Goal: Task Accomplishment & Management: Complete application form

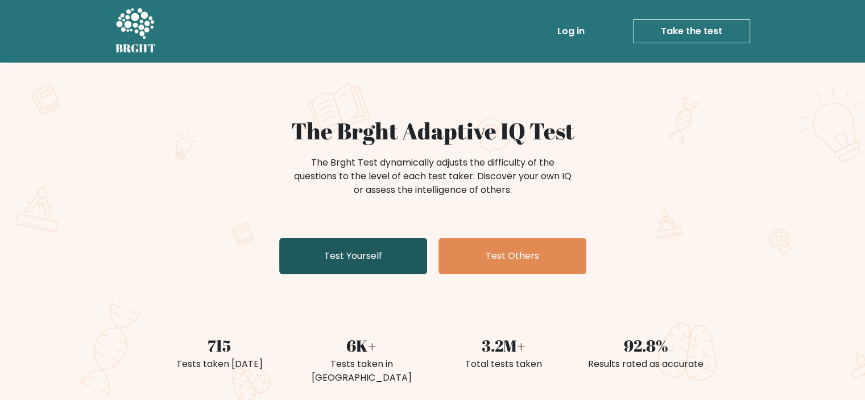
click at [351, 261] on link "Test Yourself" at bounding box center [353, 256] width 148 height 36
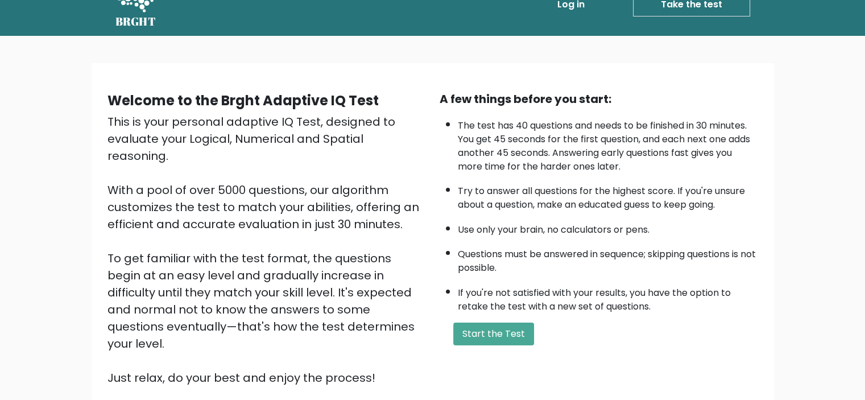
scroll to position [7, 0]
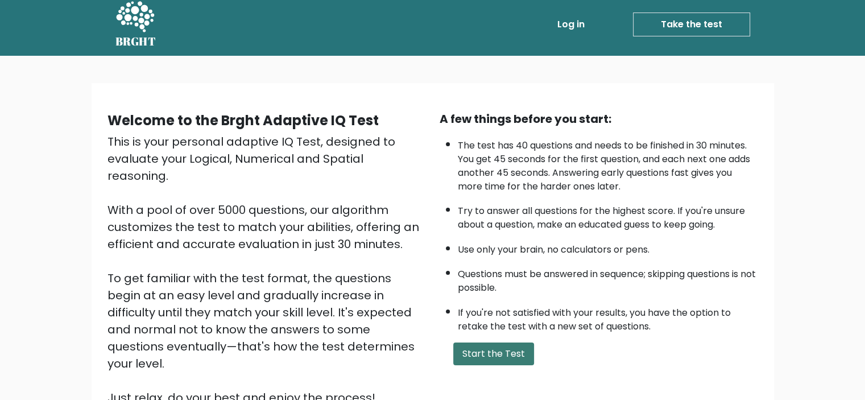
click at [482, 349] on button "Start the Test" at bounding box center [493, 353] width 81 height 23
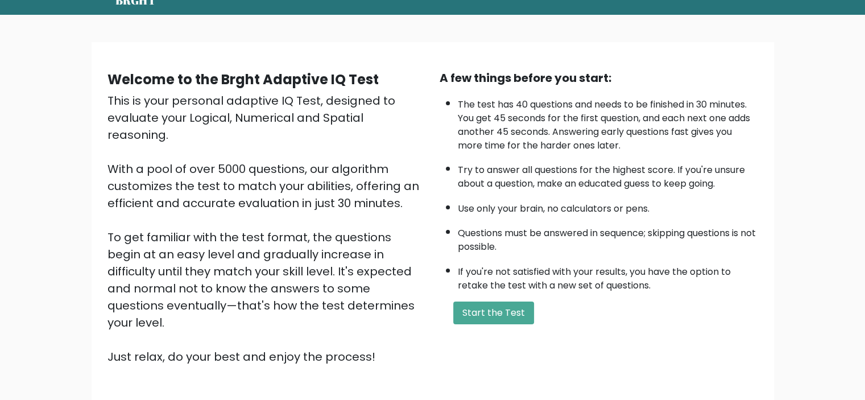
scroll to position [121, 0]
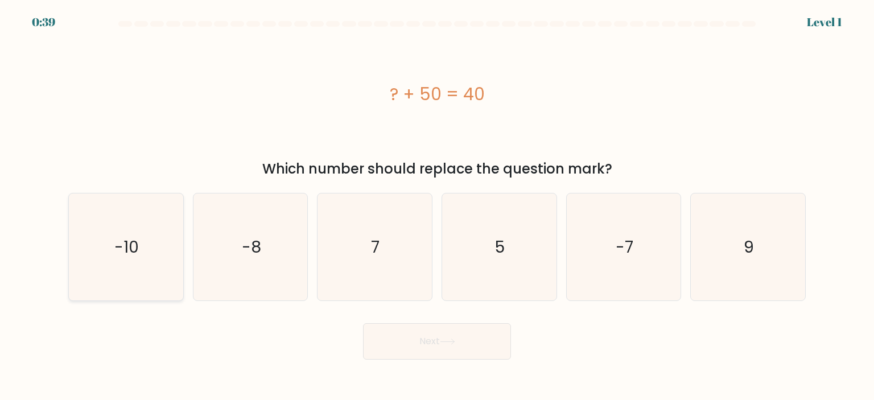
click at [123, 248] on text "-10" at bounding box center [127, 246] width 24 height 23
click at [437, 206] on input "a. -10" at bounding box center [437, 203] width 1 height 6
radio input "true"
click at [407, 337] on button "Next" at bounding box center [437, 341] width 148 height 36
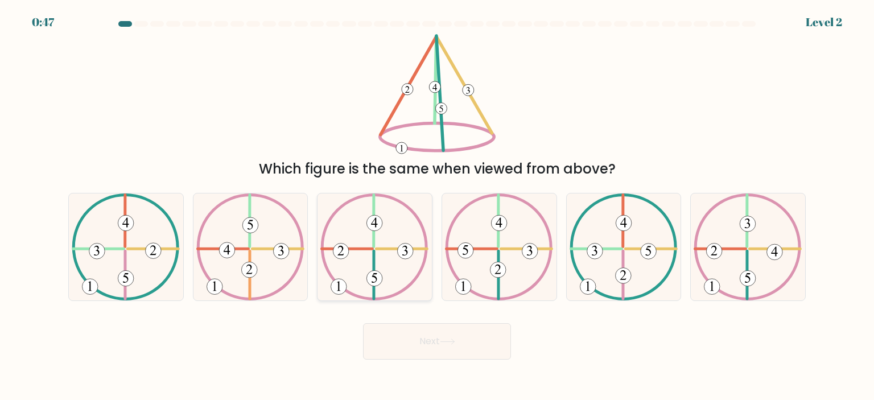
click at [363, 265] on icon at bounding box center [374, 246] width 108 height 107
click at [437, 206] on input "c." at bounding box center [437, 203] width 1 height 6
radio input "true"
click at [407, 336] on button "Next" at bounding box center [437, 341] width 148 height 36
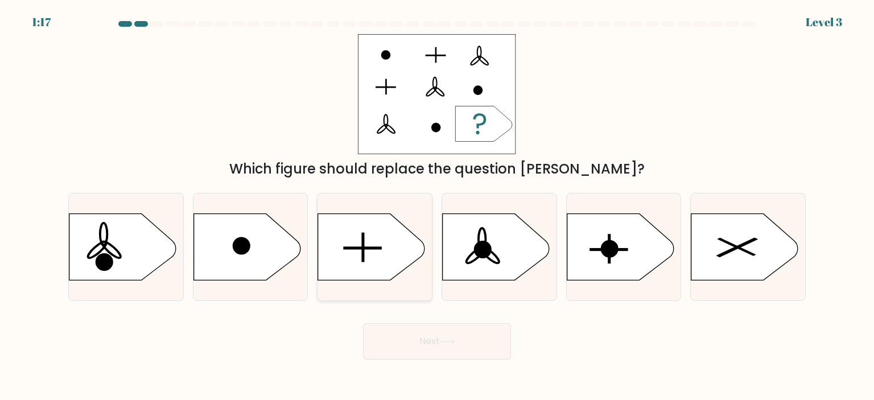
click at [353, 252] on icon at bounding box center [371, 246] width 107 height 67
click at [437, 206] on input "c." at bounding box center [437, 203] width 1 height 6
radio input "true"
click at [421, 337] on button "Next" at bounding box center [437, 341] width 148 height 36
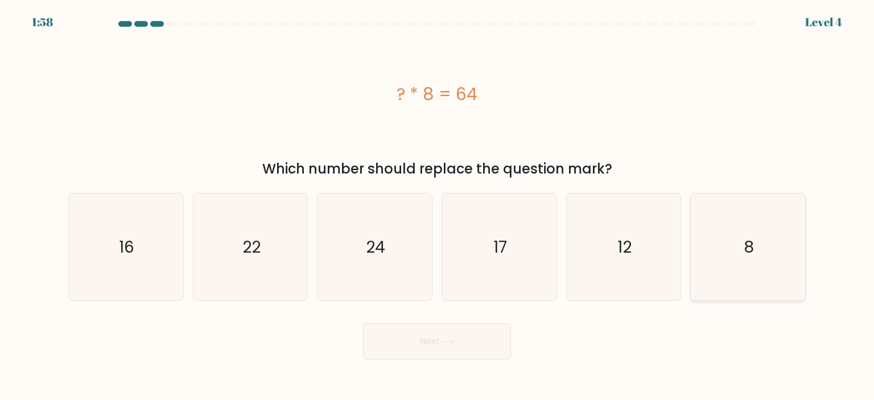
drag, startPoint x: 749, startPoint y: 243, endPoint x: 736, endPoint y: 245, distance: 12.7
click at [747, 243] on text "8" at bounding box center [748, 246] width 10 height 23
click at [416, 343] on button "Next" at bounding box center [437, 341] width 148 height 36
click at [754, 254] on icon "8" at bounding box center [747, 246] width 107 height 107
click at [437, 206] on input "f. 8" at bounding box center [437, 203] width 1 height 6
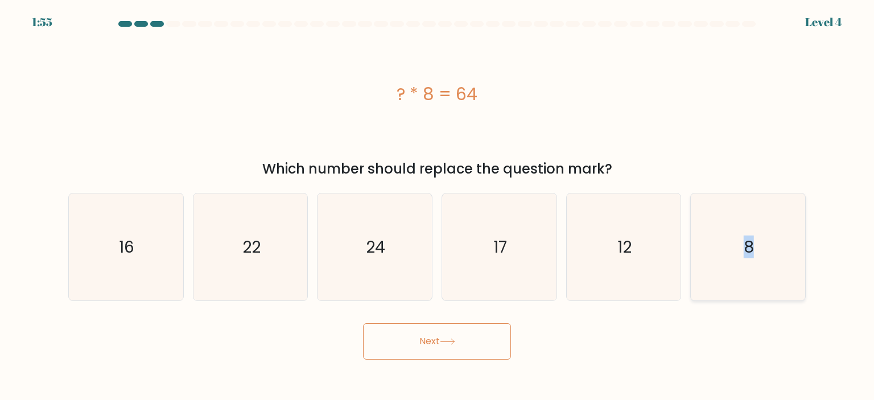
radio input "true"
click at [457, 348] on button "Next" at bounding box center [437, 341] width 148 height 36
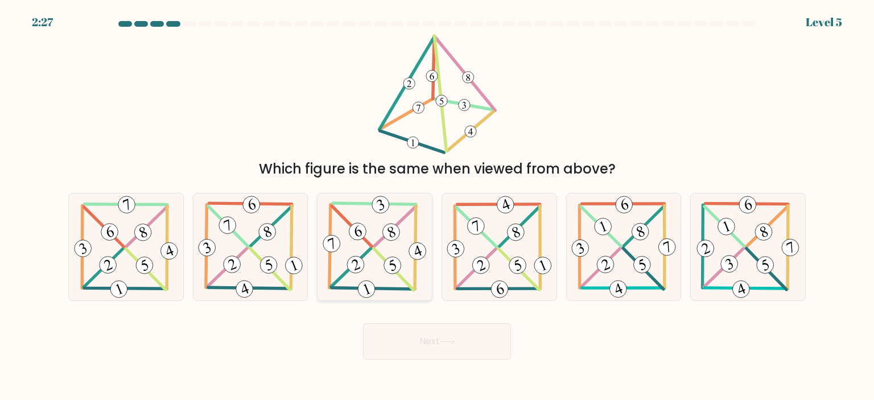
click at [371, 246] on 399 at bounding box center [352, 226] width 40 height 40
click at [437, 206] on input "c." at bounding box center [437, 203] width 1 height 6
radio input "true"
click at [440, 336] on button "Next" at bounding box center [437, 341] width 148 height 36
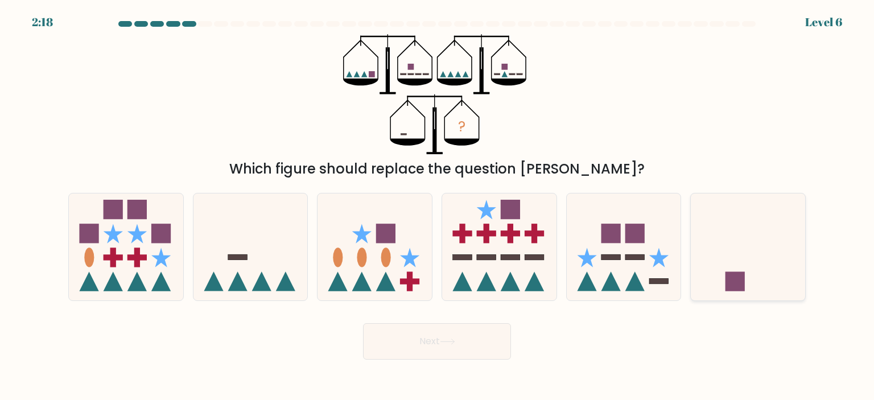
click at [745, 261] on icon at bounding box center [748, 247] width 114 height 94
click at [437, 206] on input "f." at bounding box center [437, 203] width 1 height 6
radio input "true"
click at [448, 344] on icon at bounding box center [447, 341] width 15 height 6
click at [421, 342] on button "Next" at bounding box center [437, 341] width 148 height 36
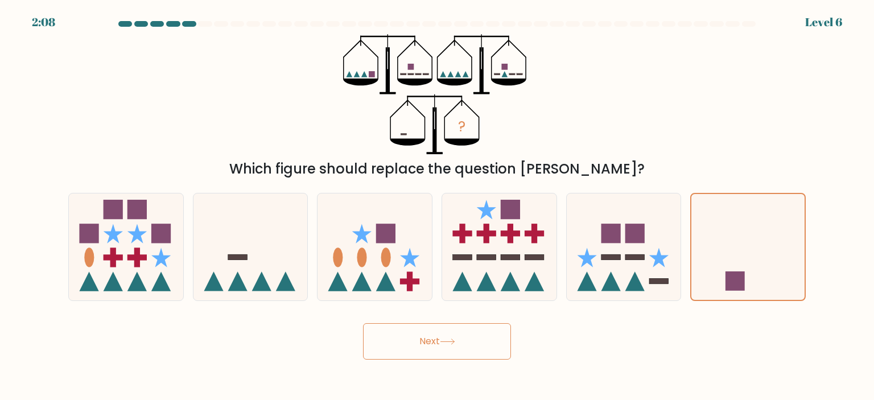
click at [246, 345] on div "Next" at bounding box center [436, 337] width 751 height 45
click at [395, 336] on button "Next" at bounding box center [437, 341] width 148 height 36
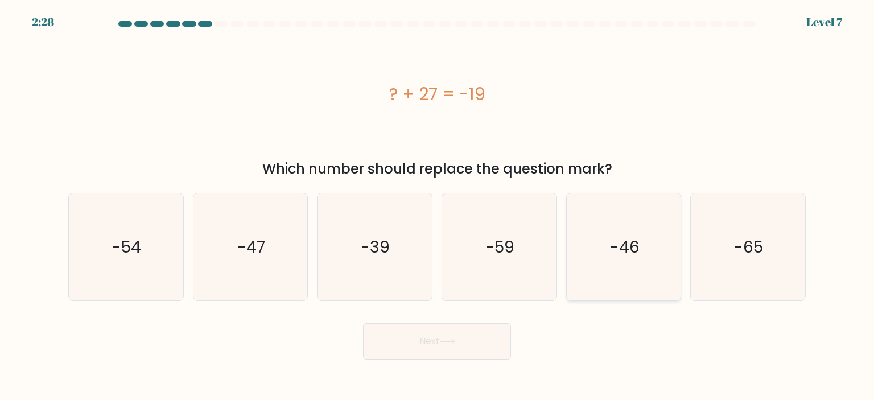
click at [628, 247] on text "-46" at bounding box center [625, 246] width 30 height 23
click at [437, 206] on input "e. -46" at bounding box center [437, 203] width 1 height 6
radio input "true"
click at [452, 342] on icon at bounding box center [447, 341] width 15 height 6
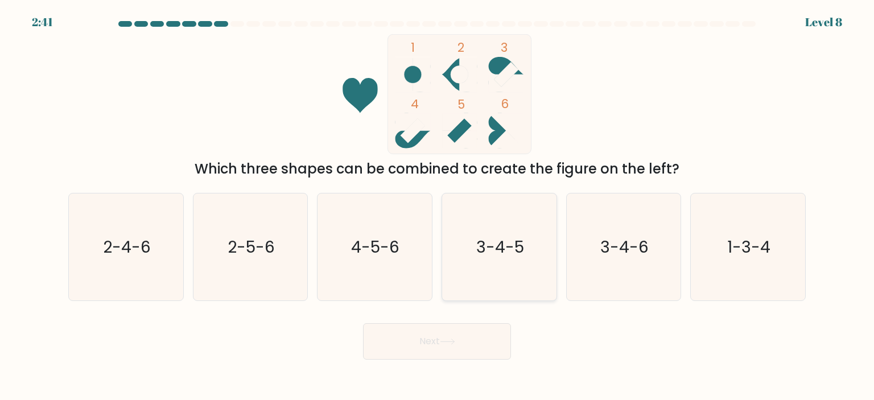
click at [490, 255] on text "3-4-5" at bounding box center [500, 246] width 48 height 23
click at [437, 206] on input "d. 3-4-5" at bounding box center [437, 203] width 1 height 6
radio input "true"
click at [460, 340] on button "Next" at bounding box center [437, 341] width 148 height 36
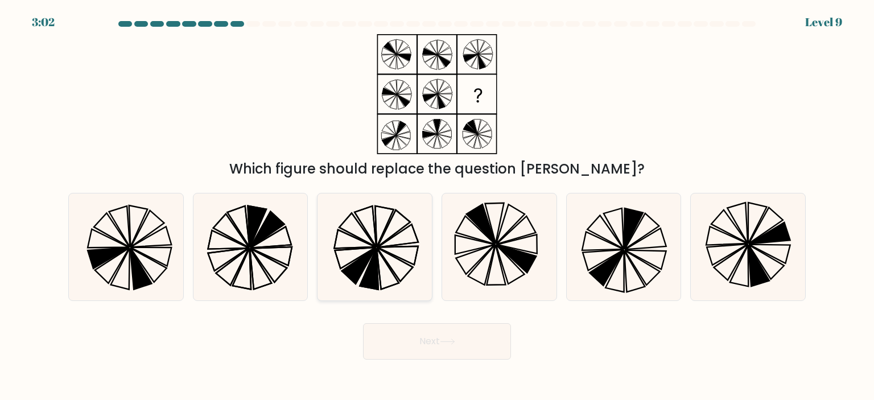
click at [371, 258] on icon at bounding box center [374, 246] width 107 height 107
click at [437, 206] on input "c." at bounding box center [437, 203] width 1 height 6
radio input "true"
click at [431, 345] on button "Next" at bounding box center [437, 341] width 148 height 36
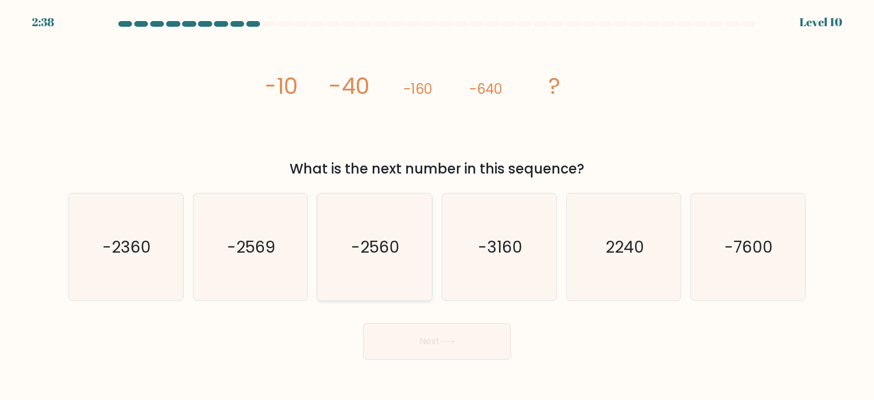
click at [396, 253] on text "-2560" at bounding box center [376, 246] width 48 height 23
click at [437, 206] on input "c. -2560" at bounding box center [437, 203] width 1 height 6
radio input "true"
click at [409, 344] on button "Next" at bounding box center [437, 341] width 148 height 36
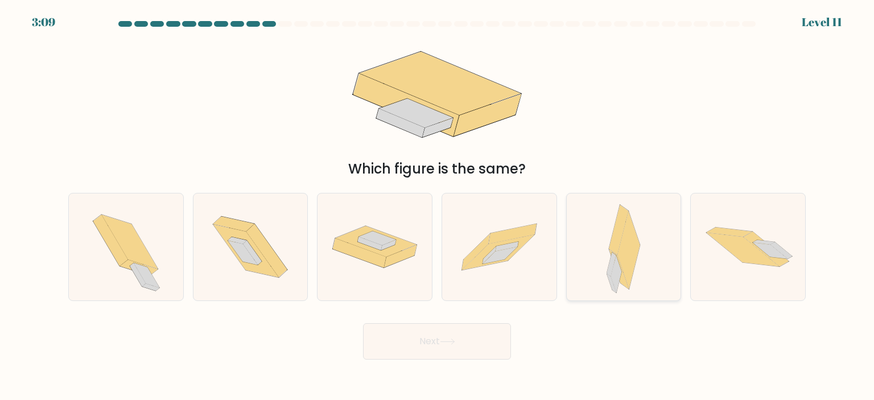
click at [630, 266] on icon at bounding box center [629, 250] width 23 height 78
click at [437, 206] on input "e." at bounding box center [437, 203] width 1 height 6
radio input "true"
click at [429, 349] on button "Next" at bounding box center [437, 341] width 148 height 36
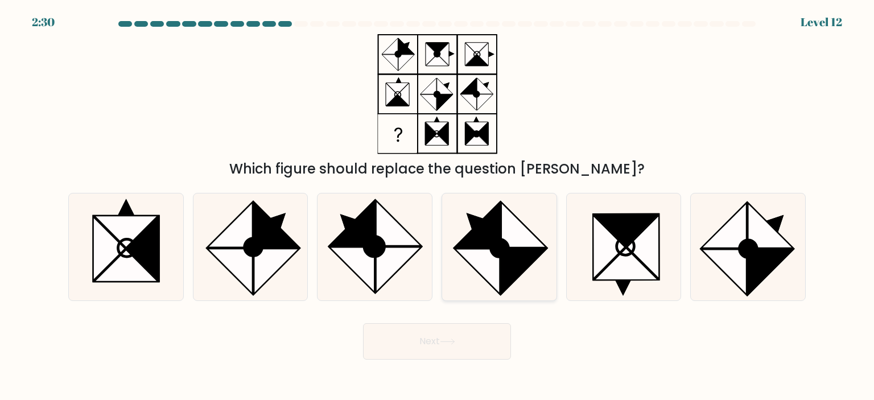
click at [491, 236] on icon at bounding box center [477, 225] width 46 height 46
click at [437, 206] on input "d." at bounding box center [437, 203] width 1 height 6
radio input "true"
click at [407, 350] on button "Next" at bounding box center [437, 341] width 148 height 36
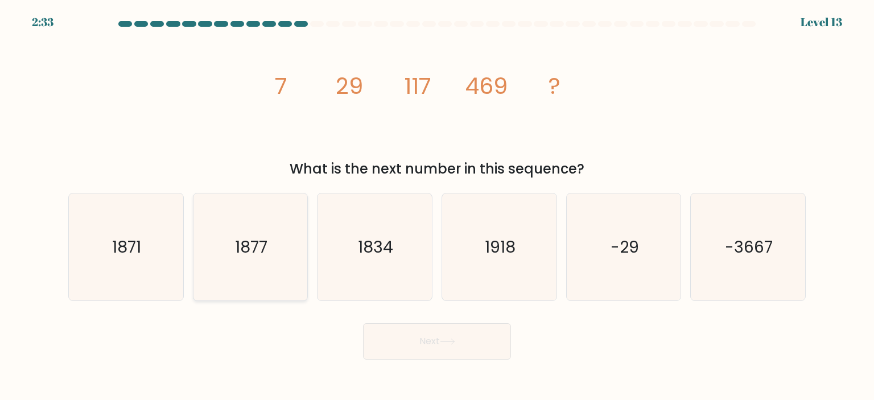
click at [228, 255] on icon "1877" at bounding box center [250, 246] width 107 height 107
click at [437, 206] on input "b. 1877" at bounding box center [437, 203] width 1 height 6
radio input "true"
click at [411, 339] on button "Next" at bounding box center [437, 341] width 148 height 36
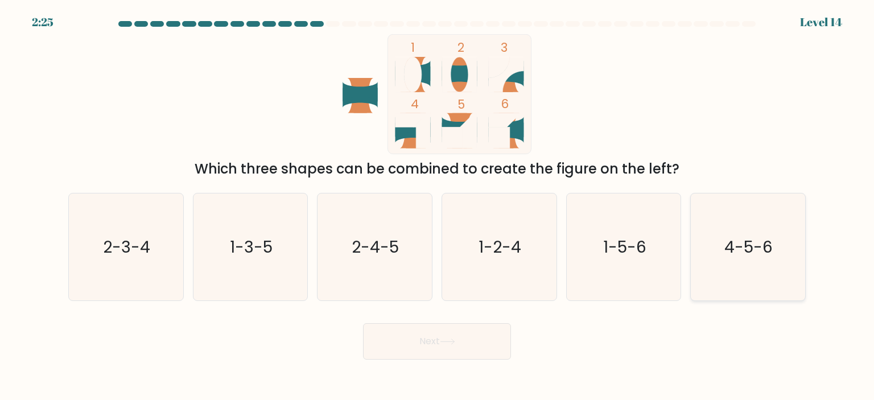
click at [732, 254] on text "4-5-6" at bounding box center [749, 246] width 48 height 23
click at [437, 206] on input "f. 4-5-6" at bounding box center [437, 203] width 1 height 6
radio input "true"
click at [439, 336] on button "Next" at bounding box center [437, 341] width 148 height 36
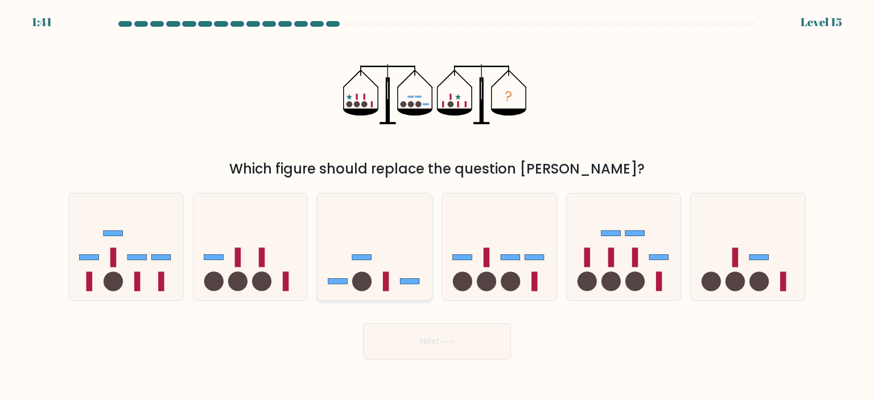
click at [371, 272] on icon at bounding box center [374, 247] width 114 height 94
click at [437, 206] on input "c." at bounding box center [437, 203] width 1 height 6
radio input "true"
click at [405, 345] on button "Next" at bounding box center [437, 341] width 148 height 36
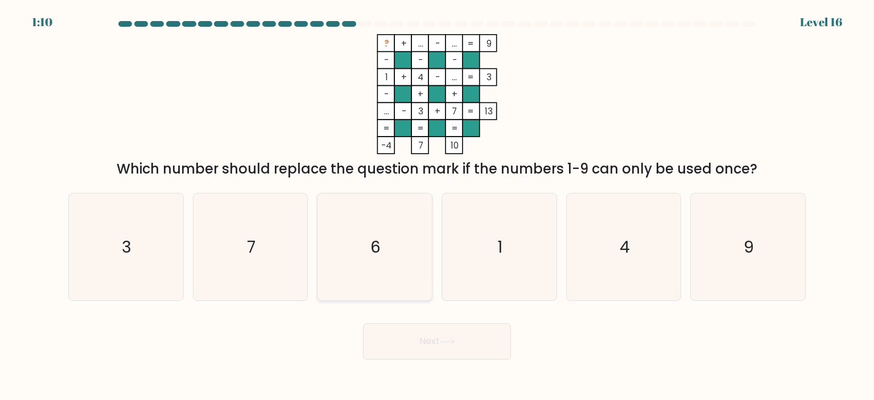
click at [378, 262] on icon "6" at bounding box center [374, 246] width 107 height 107
click at [437, 206] on input "c. 6" at bounding box center [437, 203] width 1 height 6
radio input "true"
click at [421, 344] on button "Next" at bounding box center [437, 341] width 148 height 36
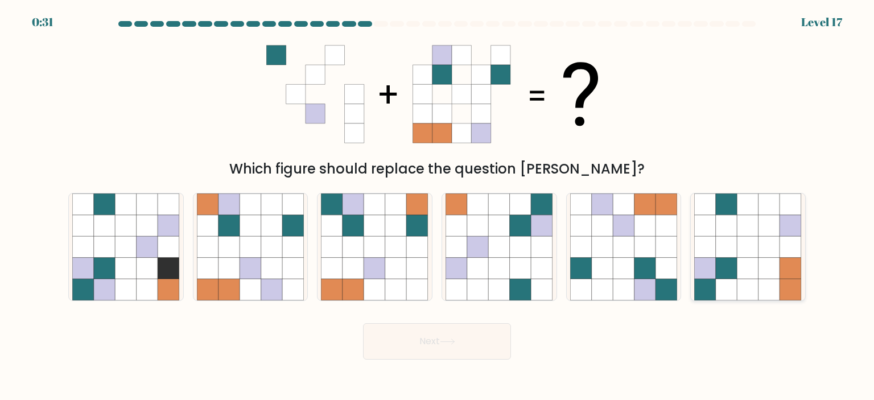
click at [744, 220] on icon at bounding box center [748, 226] width 22 height 22
click at [437, 206] on input "f." at bounding box center [437, 203] width 1 height 6
radio input "true"
click at [420, 345] on button "Next" at bounding box center [437, 341] width 148 height 36
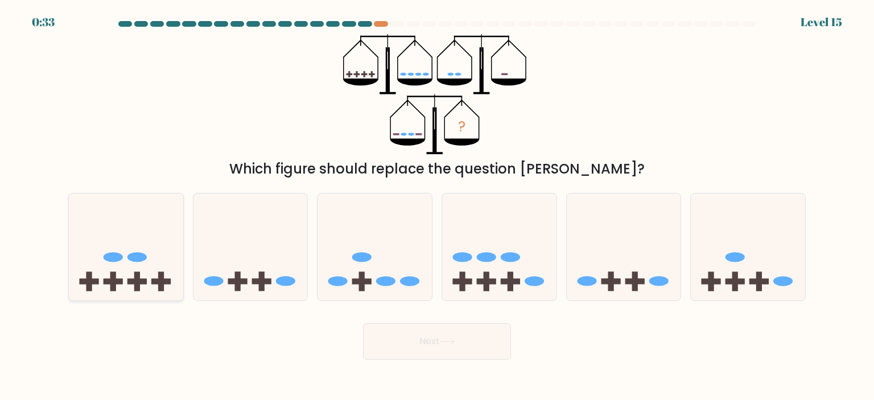
click at [144, 255] on ellipse at bounding box center [136, 257] width 19 height 10
click at [437, 206] on input "a." at bounding box center [437, 203] width 1 height 6
radio input "true"
click at [455, 348] on button "Next" at bounding box center [437, 341] width 148 height 36
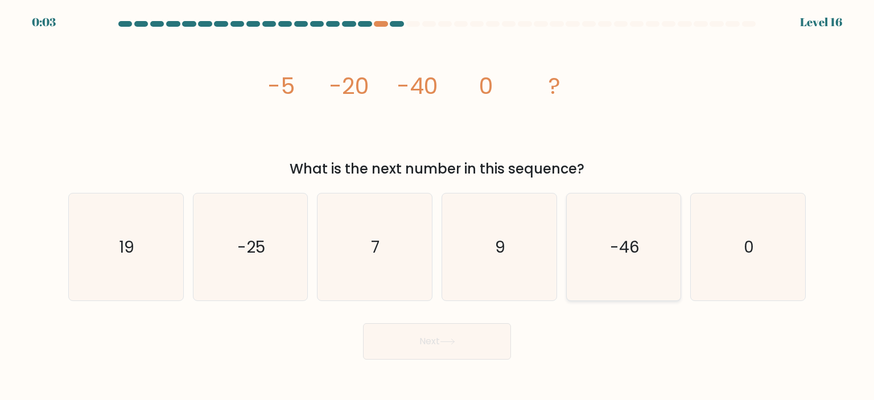
drag, startPoint x: 733, startPoint y: 254, endPoint x: 640, endPoint y: 288, distance: 99.3
click at [711, 255] on icon "0" at bounding box center [747, 246] width 107 height 107
click at [437, 206] on input "f. 0" at bounding box center [437, 203] width 1 height 6
radio input "true"
click at [422, 354] on button "Next" at bounding box center [437, 341] width 148 height 36
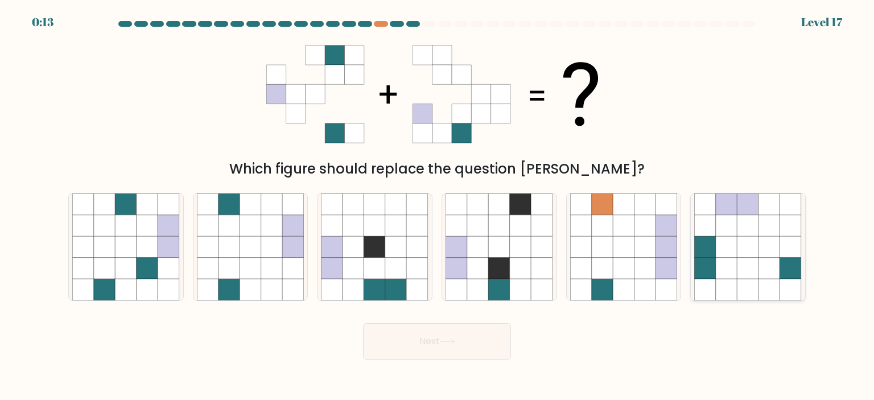
click at [721, 245] on icon at bounding box center [727, 247] width 22 height 22
click at [437, 206] on input "f." at bounding box center [437, 203] width 1 height 6
radio input "true"
click at [388, 344] on button "Next" at bounding box center [437, 341] width 148 height 36
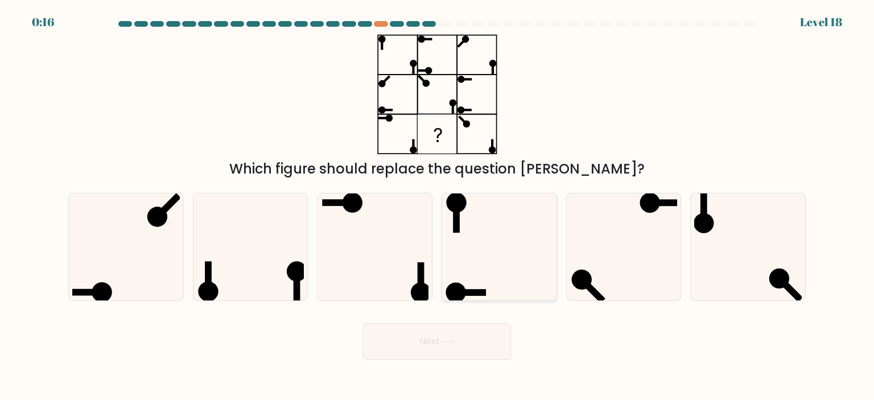
click at [493, 253] on icon at bounding box center [498, 246] width 107 height 107
click at [437, 206] on input "d." at bounding box center [437, 203] width 1 height 6
radio input "true"
click at [414, 345] on button "Next" at bounding box center [437, 341] width 148 height 36
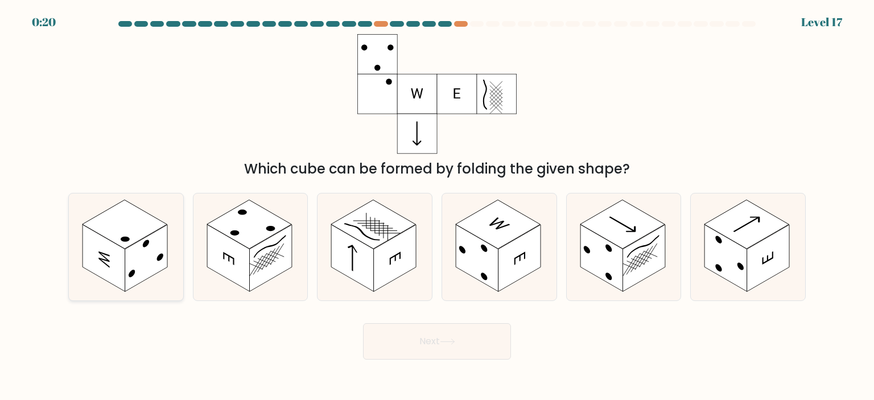
click at [142, 250] on rect at bounding box center [146, 258] width 43 height 67
click at [437, 206] on input "a." at bounding box center [437, 203] width 1 height 6
radio input "true"
click at [383, 338] on button "Next" at bounding box center [437, 341] width 148 height 36
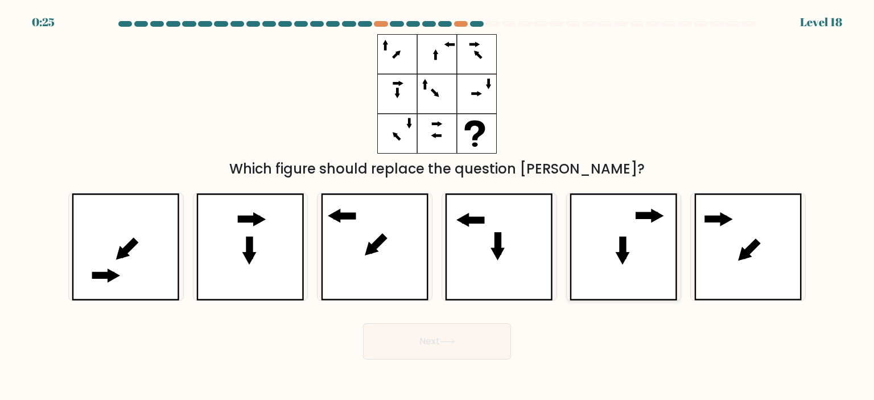
click at [609, 241] on icon at bounding box center [623, 246] width 108 height 107
click at [437, 206] on input "e." at bounding box center [437, 203] width 1 height 6
radio input "true"
click at [471, 345] on button "Next" at bounding box center [437, 341] width 148 height 36
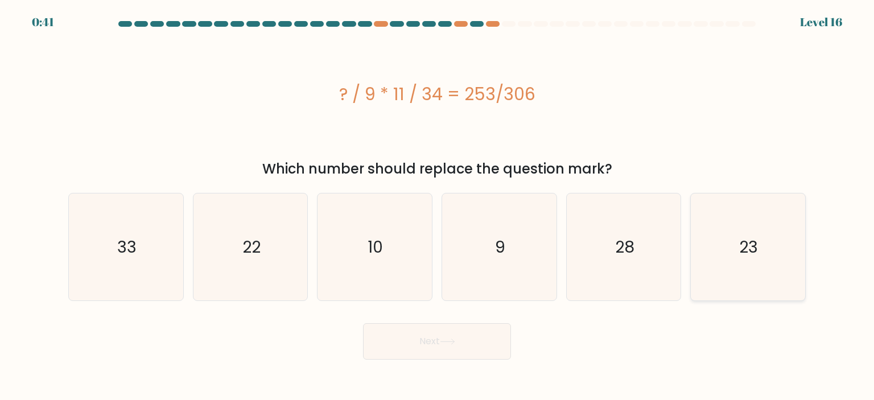
click at [747, 255] on text "23" at bounding box center [748, 246] width 19 height 23
click at [437, 206] on input "f. 23" at bounding box center [437, 203] width 1 height 6
radio input "true"
click at [396, 345] on button "Next" at bounding box center [437, 341] width 148 height 36
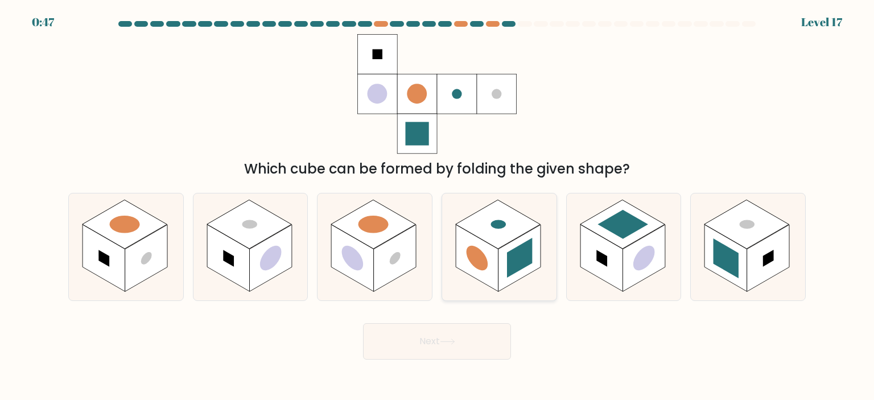
click at [501, 246] on rect at bounding box center [498, 224] width 85 height 49
click at [437, 206] on input "d." at bounding box center [437, 203] width 1 height 6
radio input "true"
click at [410, 344] on button "Next" at bounding box center [437, 341] width 148 height 36
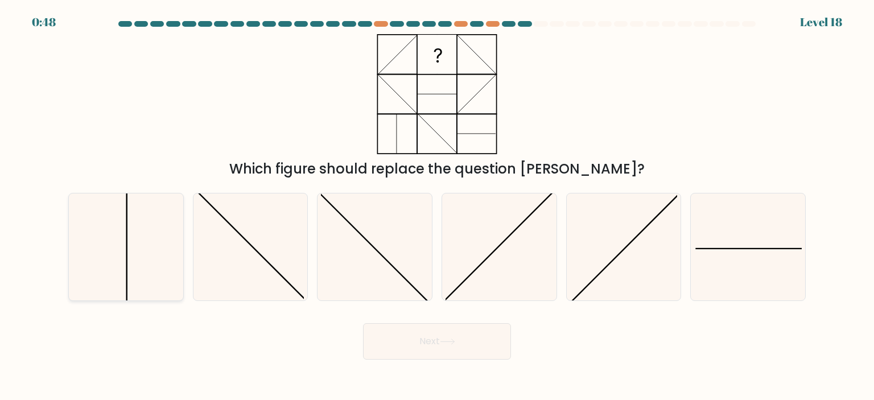
click at [123, 257] on icon at bounding box center [125, 246] width 107 height 107
click at [437, 206] on input "a." at bounding box center [437, 203] width 1 height 6
radio input "true"
click at [746, 230] on icon at bounding box center [747, 246] width 107 height 107
click at [437, 206] on input "f." at bounding box center [437, 203] width 1 height 6
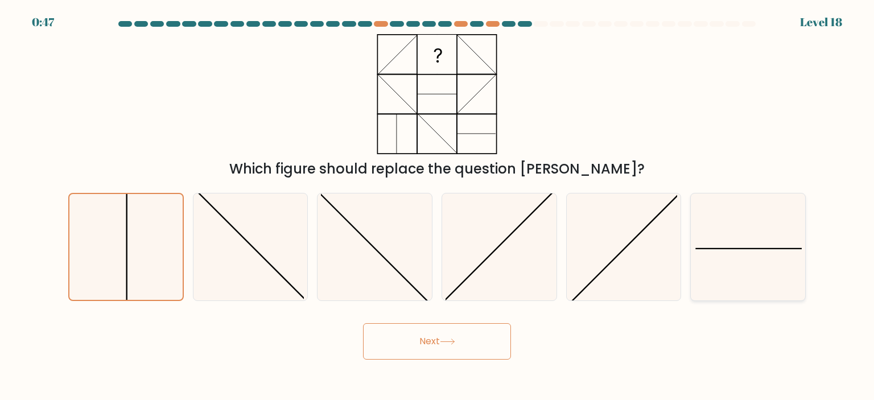
radio input "true"
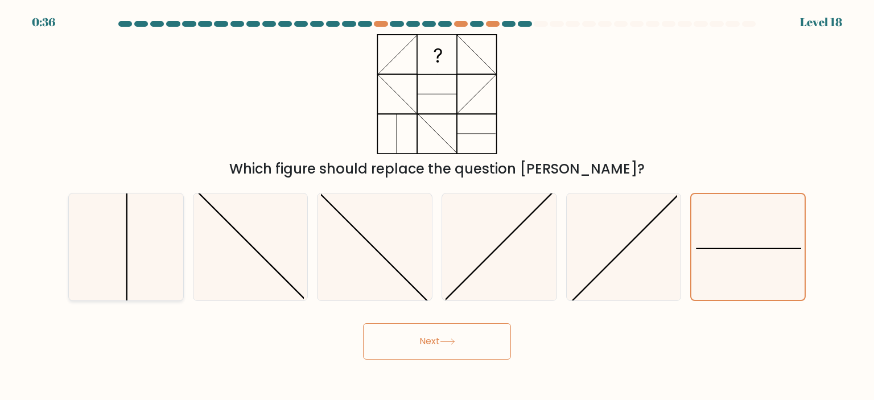
click at [118, 249] on icon at bounding box center [125, 246] width 107 height 107
click at [437, 206] on input "a." at bounding box center [437, 203] width 1 height 6
radio input "true"
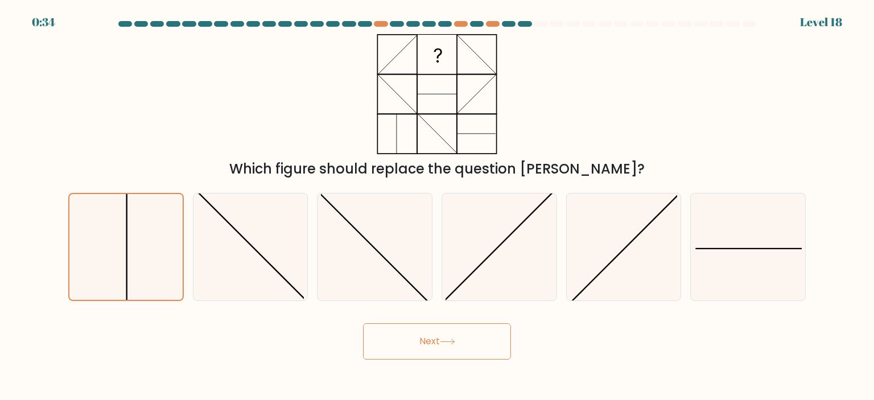
click at [412, 343] on button "Next" at bounding box center [437, 341] width 148 height 36
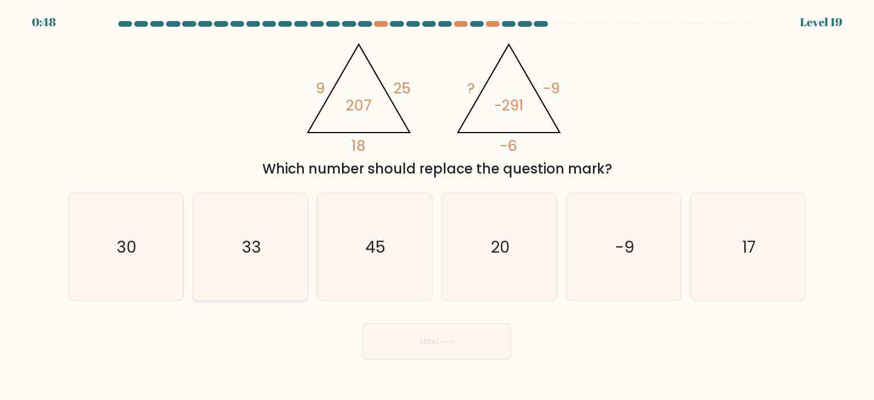
click at [278, 246] on icon "33" at bounding box center [250, 246] width 107 height 107
click at [437, 206] on input "b. 33" at bounding box center [437, 203] width 1 height 6
radio input "true"
click at [430, 342] on button "Next" at bounding box center [437, 341] width 148 height 36
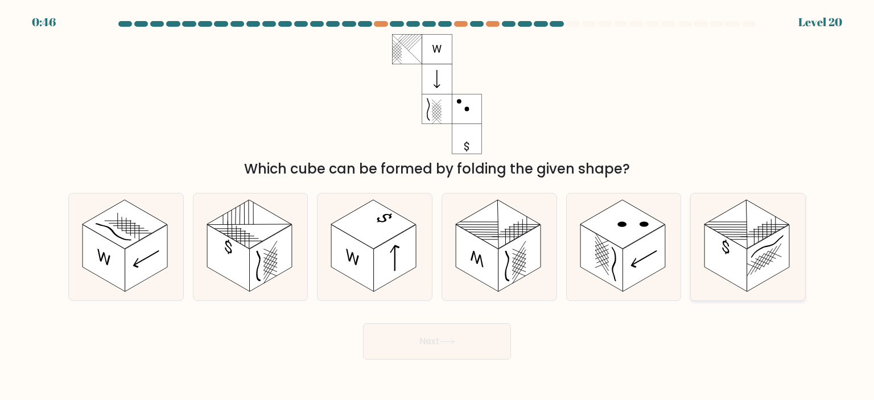
click at [723, 271] on rect at bounding box center [725, 258] width 43 height 67
click at [437, 206] on input "f." at bounding box center [437, 203] width 1 height 6
radio input "true"
click at [436, 346] on button "Next" at bounding box center [437, 341] width 148 height 36
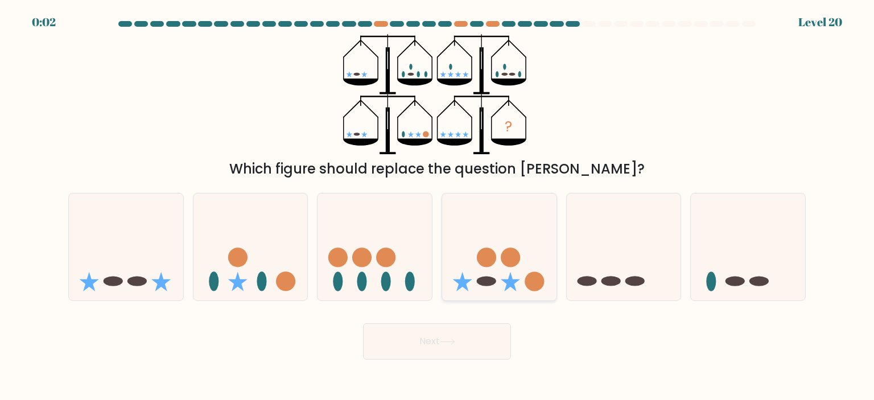
click at [497, 263] on icon at bounding box center [499, 247] width 114 height 94
click at [437, 206] on input "d." at bounding box center [437, 203] width 1 height 6
radio input "true"
click at [274, 278] on icon at bounding box center [250, 247] width 114 height 94
click at [437, 206] on input "b." at bounding box center [437, 203] width 1 height 6
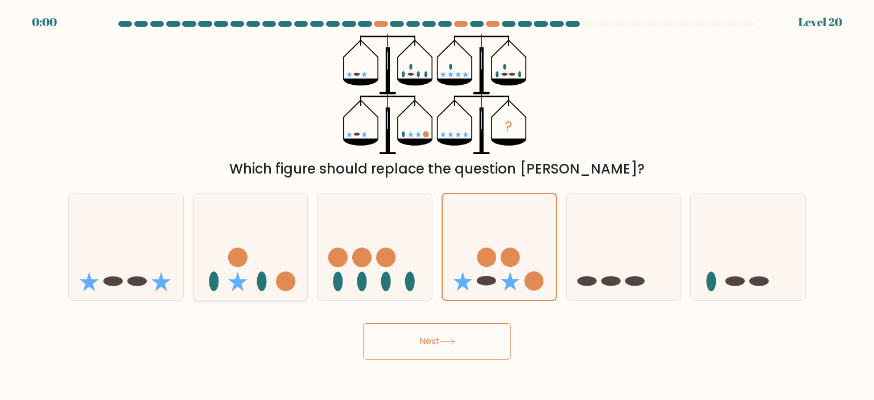
radio input "true"
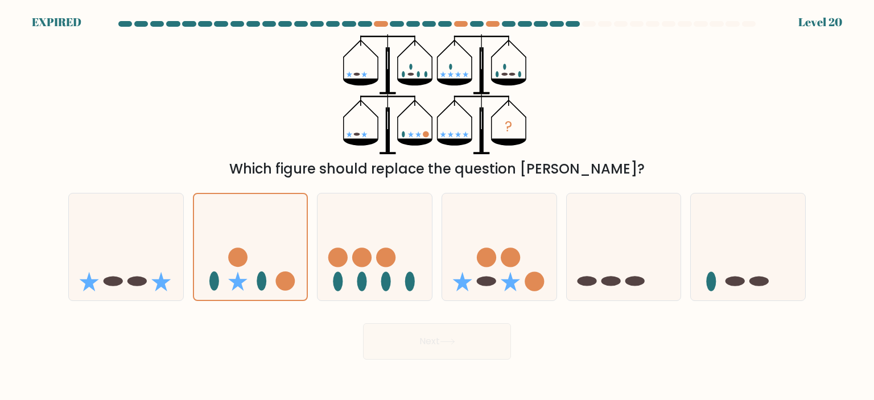
click at [430, 342] on div "Next" at bounding box center [436, 337] width 751 height 45
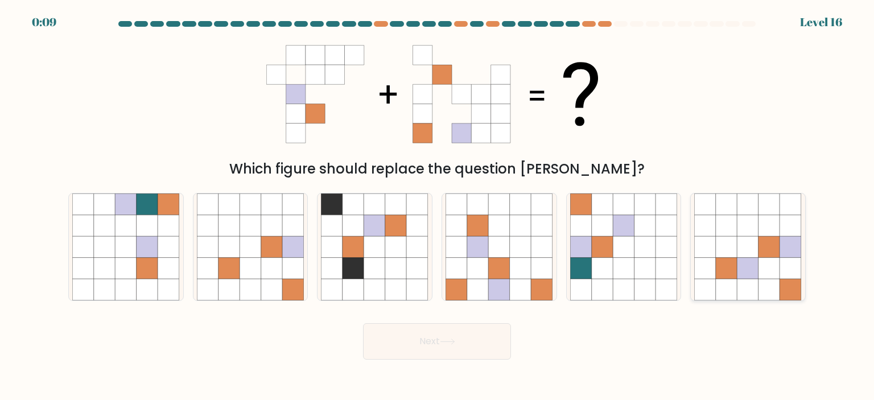
click at [730, 245] on icon at bounding box center [727, 247] width 22 height 22
click at [437, 206] on input "f." at bounding box center [437, 203] width 1 height 6
radio input "true"
click at [484, 329] on button "Next" at bounding box center [437, 341] width 148 height 36
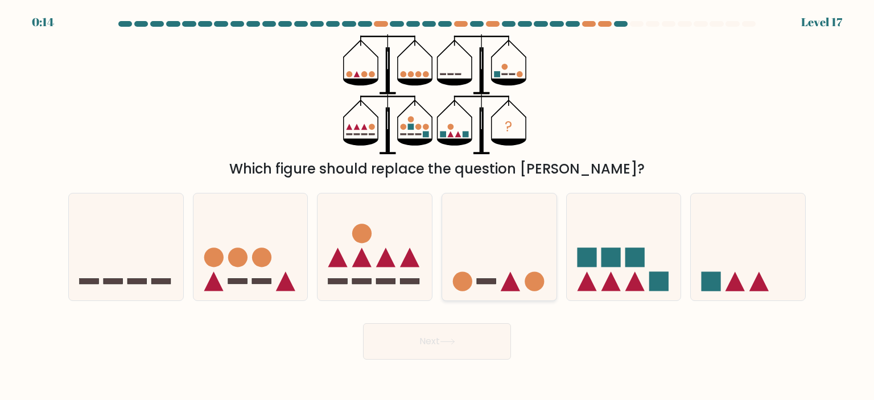
click at [487, 253] on icon at bounding box center [499, 247] width 114 height 94
click at [437, 206] on input "d." at bounding box center [437, 203] width 1 height 6
radio input "true"
click at [449, 342] on icon at bounding box center [447, 341] width 15 height 6
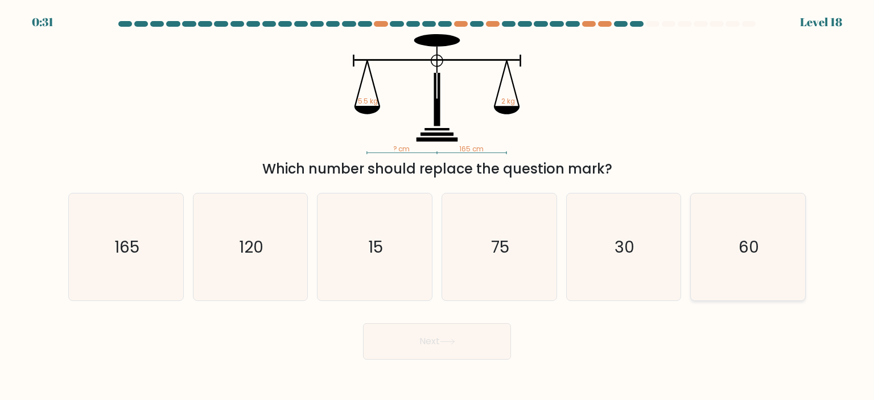
click at [738, 231] on icon "60" at bounding box center [747, 246] width 107 height 107
click at [437, 206] on input "f. 60" at bounding box center [437, 203] width 1 height 6
radio input "true"
click at [395, 350] on button "Next" at bounding box center [437, 341] width 148 height 36
click at [430, 346] on button "Next" at bounding box center [437, 341] width 148 height 36
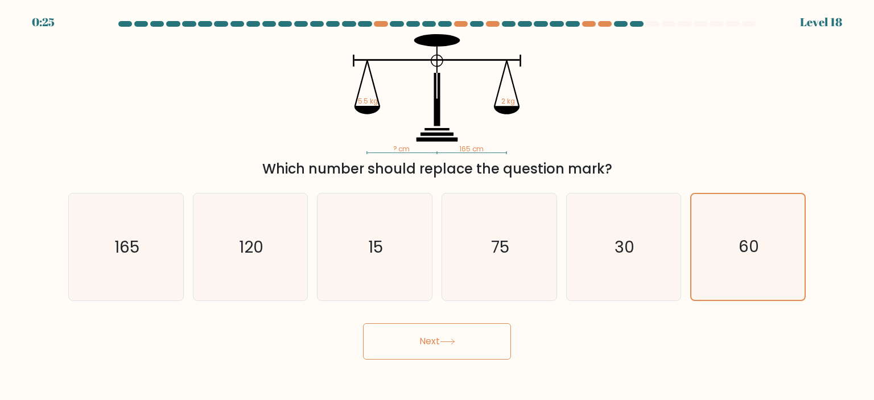
click at [439, 350] on button "Next" at bounding box center [437, 341] width 148 height 36
click at [763, 250] on icon "60" at bounding box center [747, 247] width 106 height 106
click at [437, 206] on input "f. 60" at bounding box center [437, 203] width 1 height 6
click at [451, 338] on icon at bounding box center [447, 341] width 15 height 6
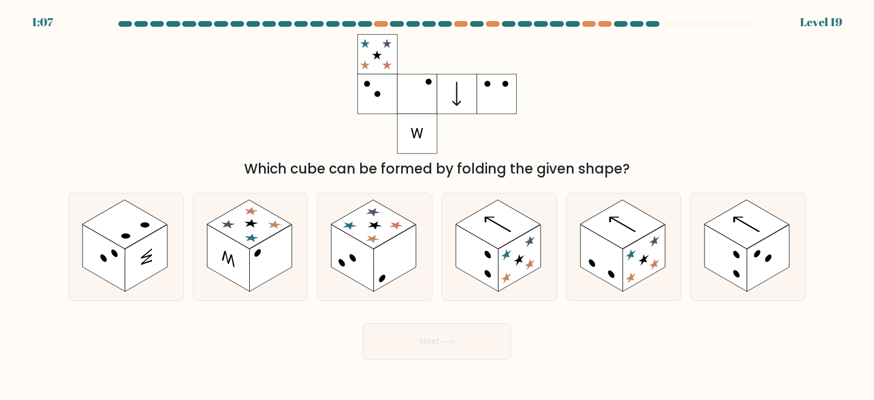
click at [415, 354] on button "Next" at bounding box center [437, 341] width 148 height 36
click at [17, 125] on form at bounding box center [437, 190] width 874 height 338
click at [229, 229] on rect at bounding box center [248, 224] width 85 height 49
click at [437, 206] on input "b." at bounding box center [437, 203] width 1 height 6
radio input "true"
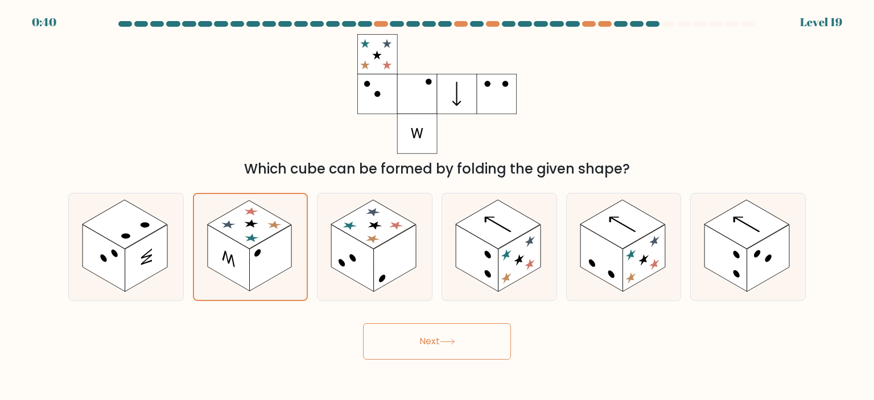
click at [436, 340] on button "Next" at bounding box center [437, 341] width 148 height 36
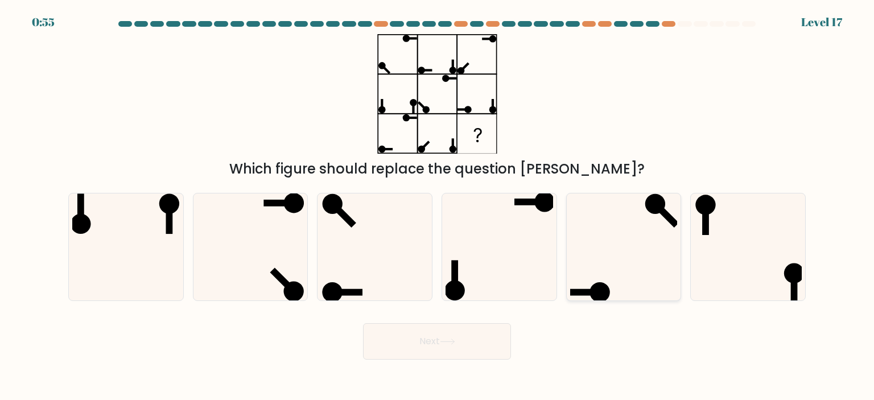
click at [619, 274] on icon at bounding box center [623, 246] width 107 height 107
click at [437, 206] on input "e." at bounding box center [437, 203] width 1 height 6
radio input "true"
click at [434, 342] on button "Next" at bounding box center [437, 341] width 148 height 36
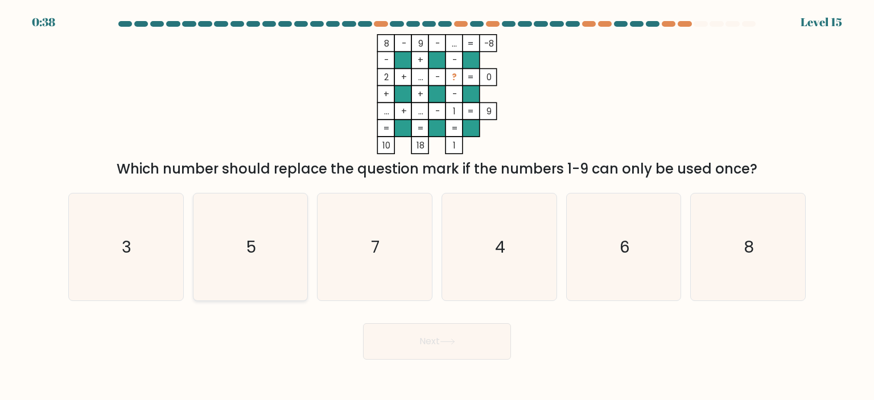
click at [243, 240] on icon "5" at bounding box center [250, 246] width 107 height 107
click at [437, 206] on input "b. 5" at bounding box center [437, 203] width 1 height 6
radio input "true"
click at [411, 341] on button "Next" at bounding box center [437, 341] width 148 height 36
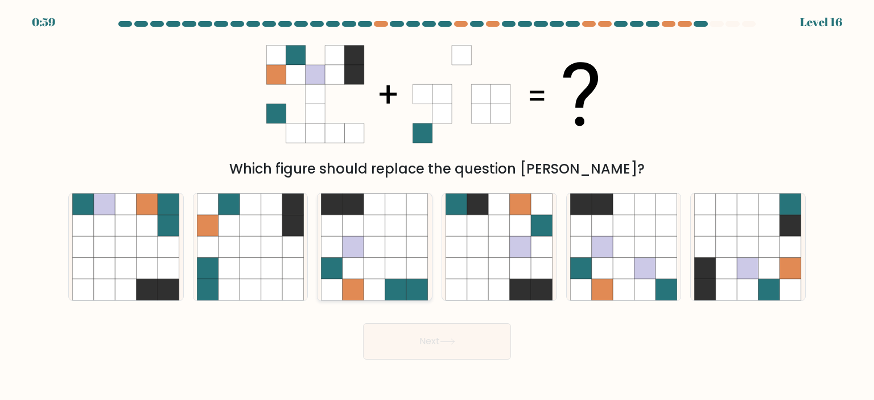
click at [428, 237] on icon at bounding box center [418, 247] width 22 height 22
click at [437, 206] on input "c." at bounding box center [437, 203] width 1 height 6
radio input "true"
click at [429, 348] on button "Next" at bounding box center [437, 341] width 148 height 36
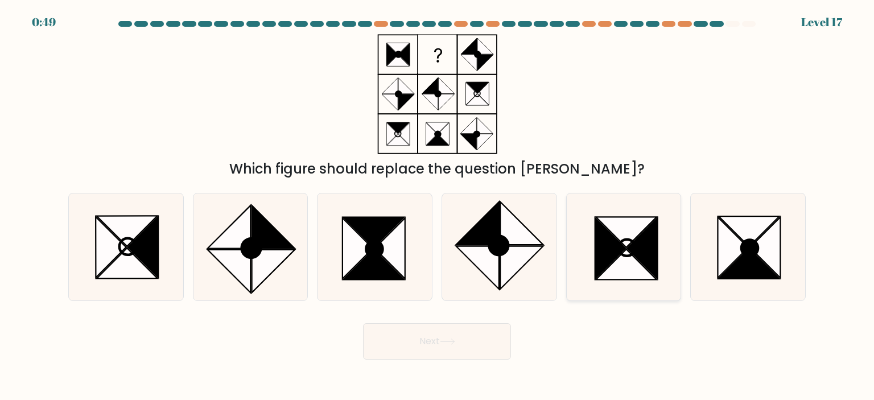
click at [609, 247] on icon at bounding box center [610, 248] width 30 height 61
click at [437, 206] on input "e." at bounding box center [437, 203] width 1 height 6
radio input "true"
click at [353, 254] on icon at bounding box center [357, 248] width 30 height 61
click at [437, 206] on input "c." at bounding box center [437, 203] width 1 height 6
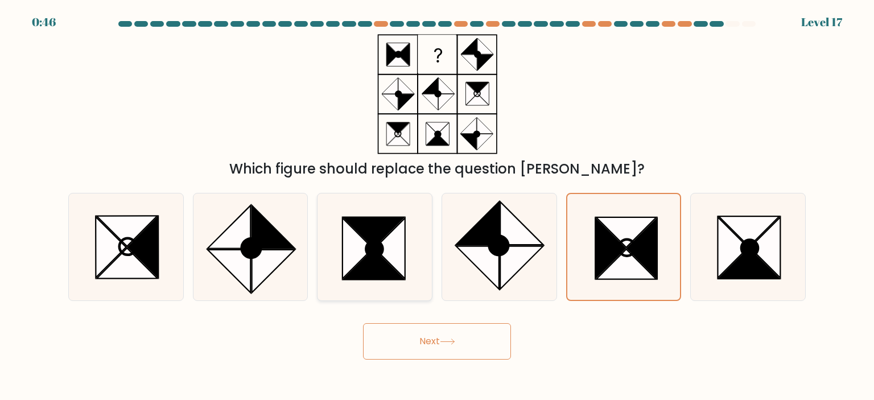
radio input "true"
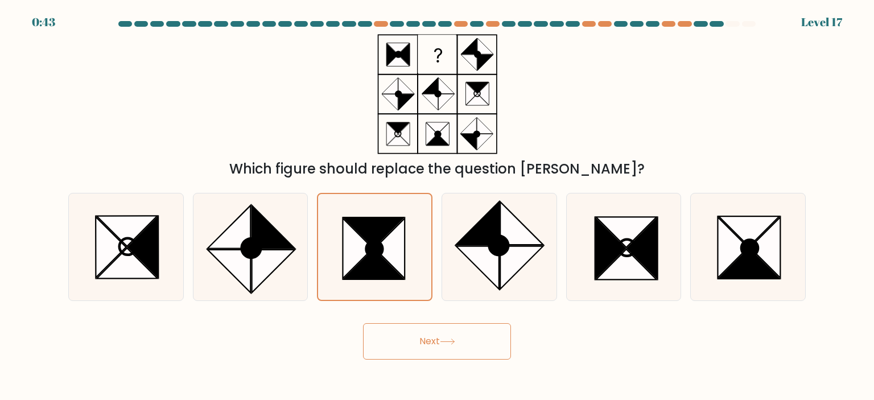
click at [422, 332] on button "Next" at bounding box center [437, 341] width 148 height 36
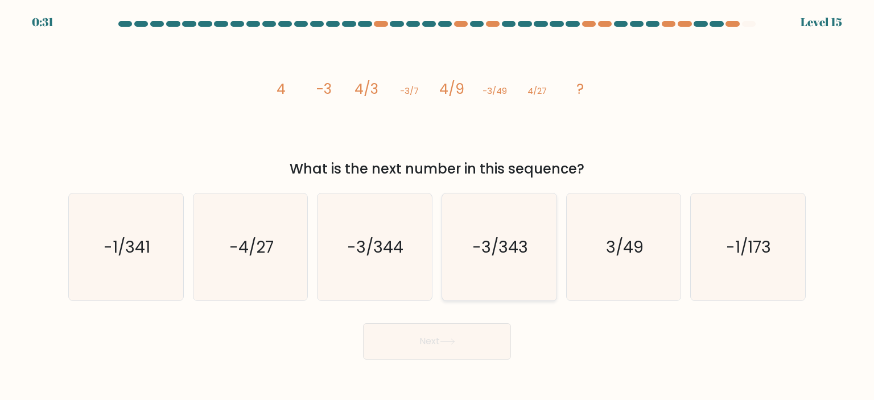
click at [514, 269] on icon "-3/343" at bounding box center [498, 246] width 107 height 107
click at [437, 206] on input "d. -3/343" at bounding box center [437, 203] width 1 height 6
radio input "true"
click at [455, 343] on icon at bounding box center [447, 341] width 15 height 6
click at [431, 338] on button "Next" at bounding box center [437, 341] width 148 height 36
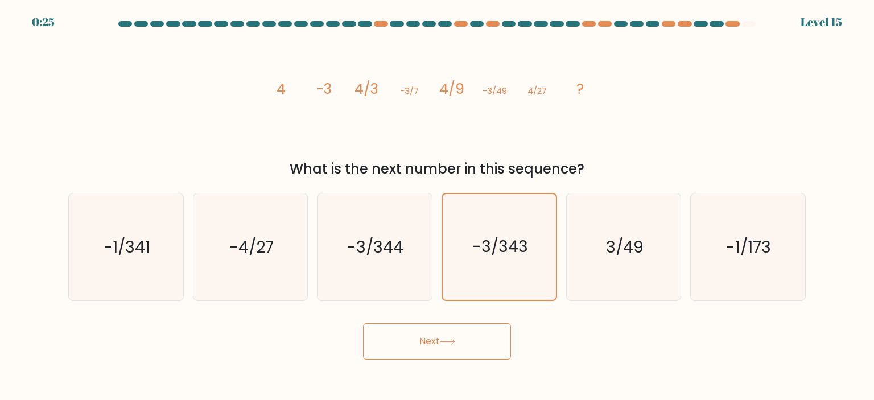
click at [431, 338] on button "Next" at bounding box center [437, 341] width 148 height 36
click at [454, 337] on button "Next" at bounding box center [437, 341] width 148 height 36
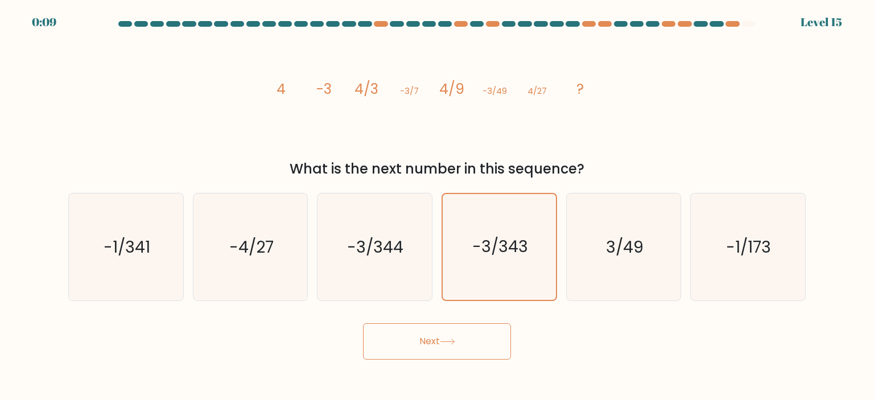
click at [454, 337] on button "Next" at bounding box center [437, 341] width 148 height 36
click at [506, 261] on icon "-3/343" at bounding box center [499, 247] width 106 height 106
click at [437, 206] on input "d. -3/343" at bounding box center [437, 203] width 1 height 6
click at [470, 331] on button "Next" at bounding box center [437, 341] width 148 height 36
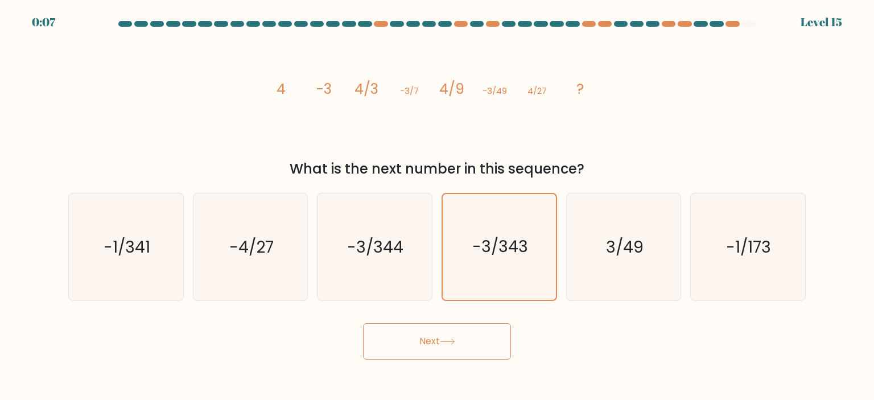
click at [463, 341] on button "Next" at bounding box center [437, 341] width 148 height 36
click at [382, 262] on icon "-3/344" at bounding box center [374, 246] width 107 height 107
click at [437, 206] on input "c. -3/344" at bounding box center [437, 203] width 1 height 6
radio input "true"
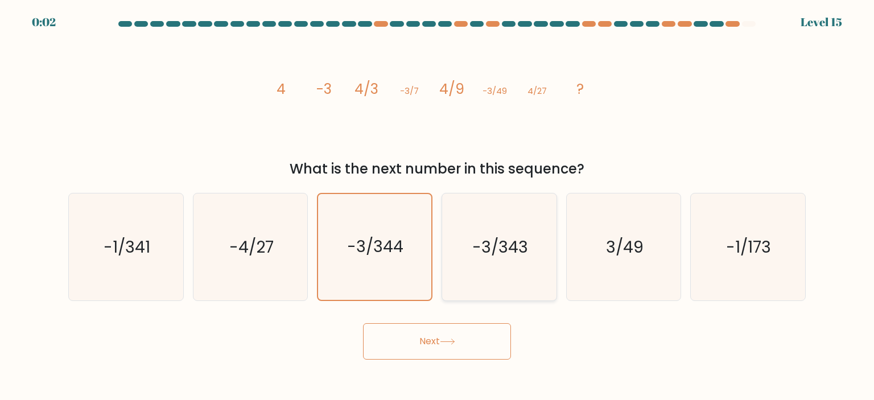
click at [481, 245] on text "-3/343" at bounding box center [500, 246] width 56 height 23
click at [437, 206] on input "d. -3/343" at bounding box center [437, 203] width 1 height 6
radio input "true"
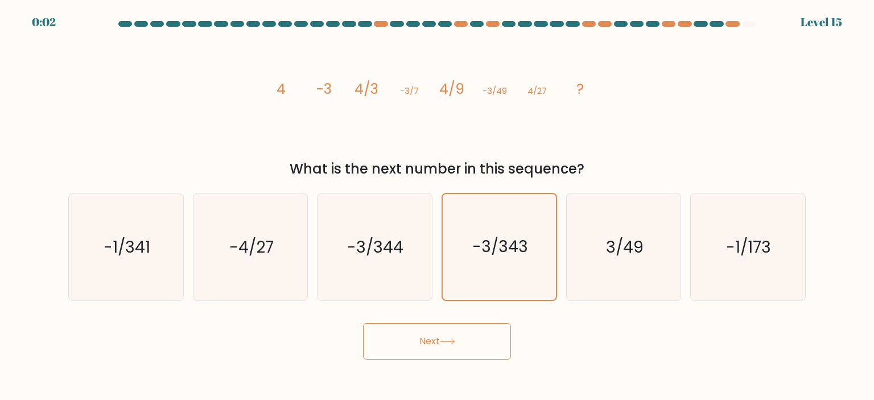
click at [437, 337] on button "Next" at bounding box center [437, 341] width 148 height 36
click at [439, 337] on button "Next" at bounding box center [437, 341] width 148 height 36
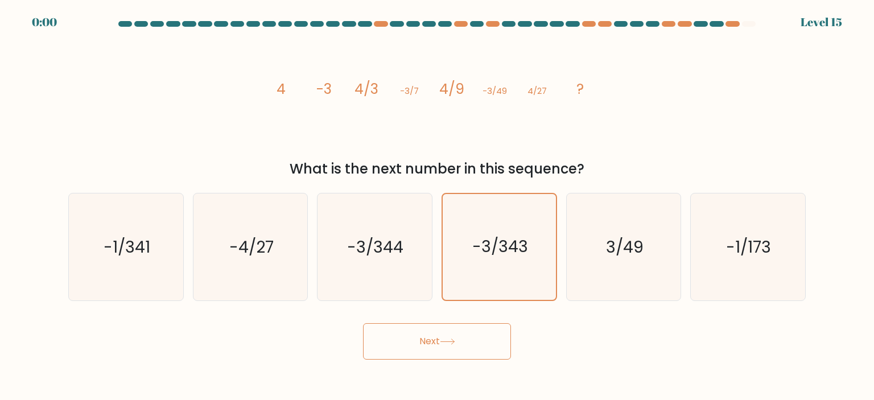
click at [439, 337] on button "Next" at bounding box center [437, 341] width 148 height 36
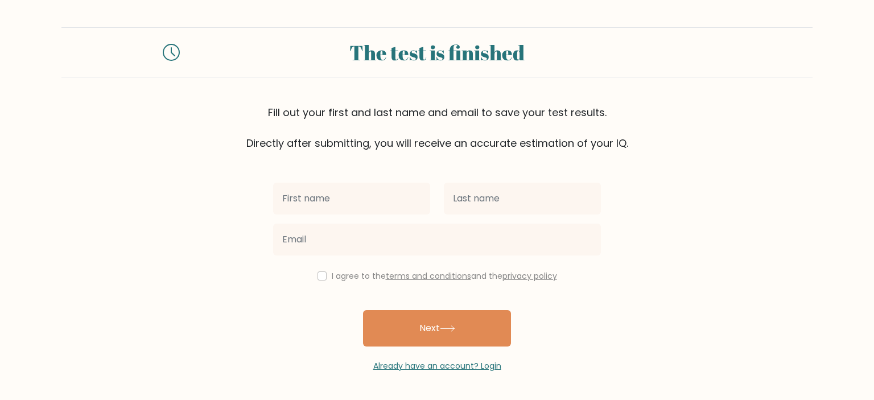
click at [371, 197] on input "text" at bounding box center [351, 199] width 157 height 32
type input "[PERSON_NAME]"
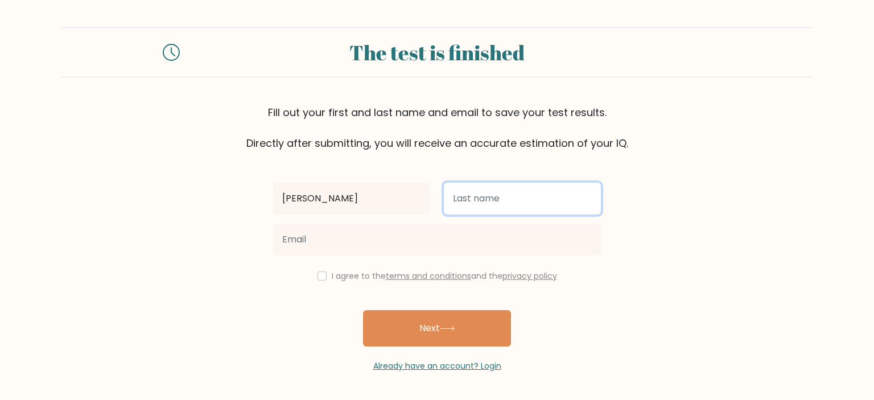
click at [506, 197] on input "text" at bounding box center [522, 199] width 157 height 32
type input "[PERSON_NAME]"
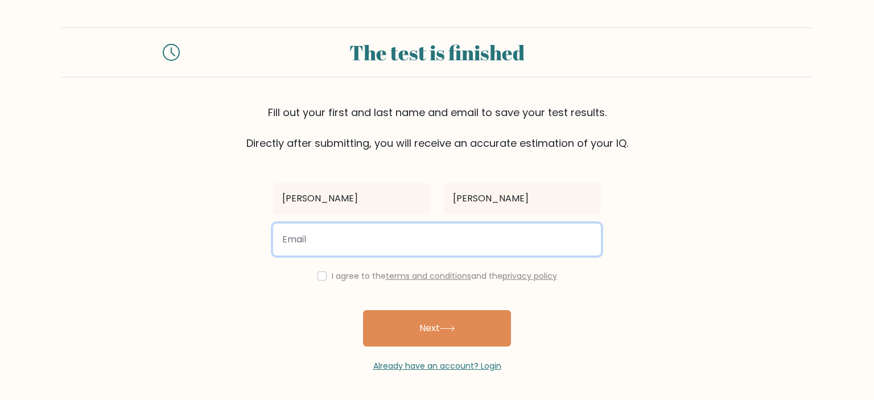
click at [354, 236] on input "email" at bounding box center [437, 240] width 328 height 32
type input "[EMAIL_ADDRESS][DOMAIN_NAME]"
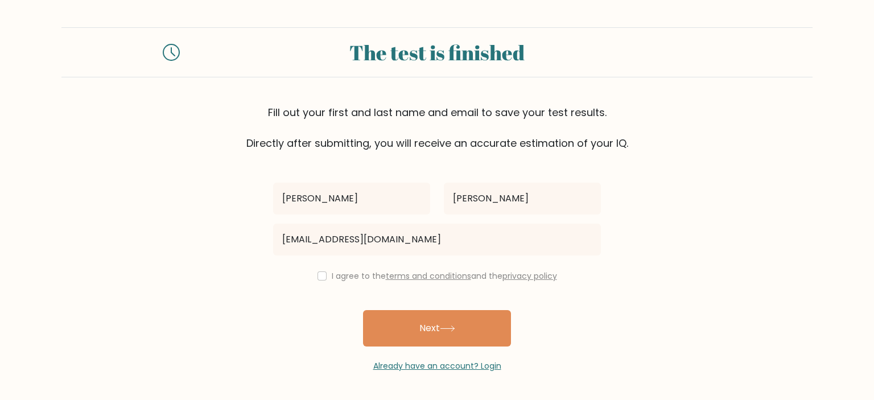
click at [316, 281] on div "I agree to the terms and conditions and the privacy policy" at bounding box center [436, 276] width 341 height 14
click at [317, 279] on input "checkbox" at bounding box center [321, 275] width 9 height 9
checkbox input "true"
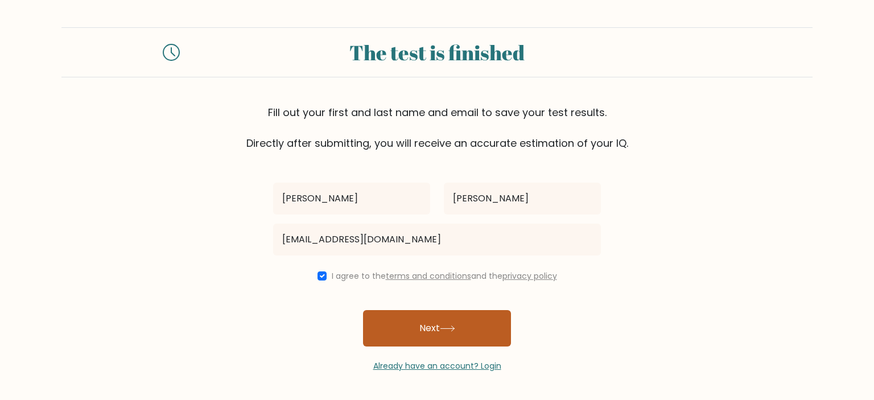
click at [432, 337] on button "Next" at bounding box center [437, 328] width 148 height 36
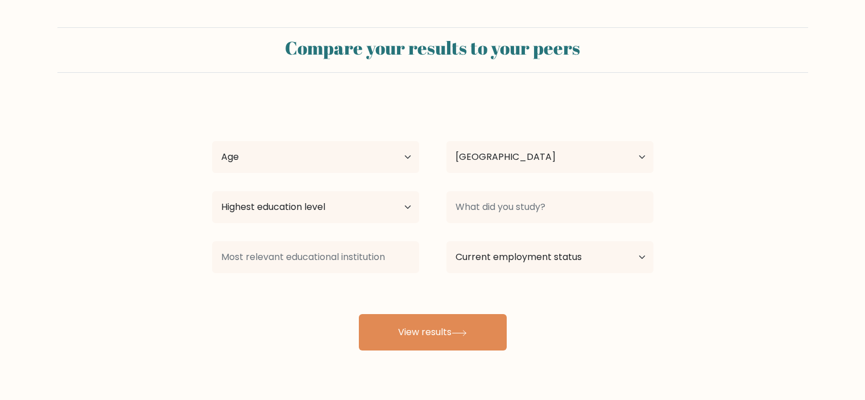
select select "SE"
click at [309, 158] on select "Age Under [DEMOGRAPHIC_DATA] [DEMOGRAPHIC_DATA] [DEMOGRAPHIC_DATA] [DEMOGRAPHIC…" at bounding box center [315, 157] width 207 height 32
select select "25_34"
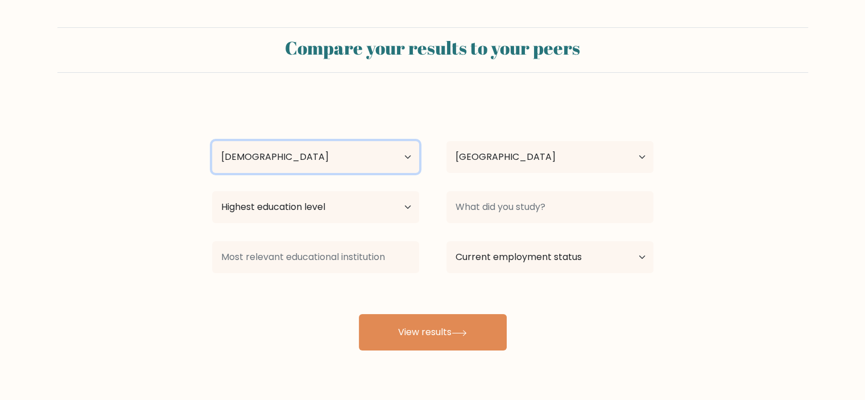
click at [212, 141] on select "Age Under [DEMOGRAPHIC_DATA] [DEMOGRAPHIC_DATA] [DEMOGRAPHIC_DATA] [DEMOGRAPHIC…" at bounding box center [315, 157] width 207 height 32
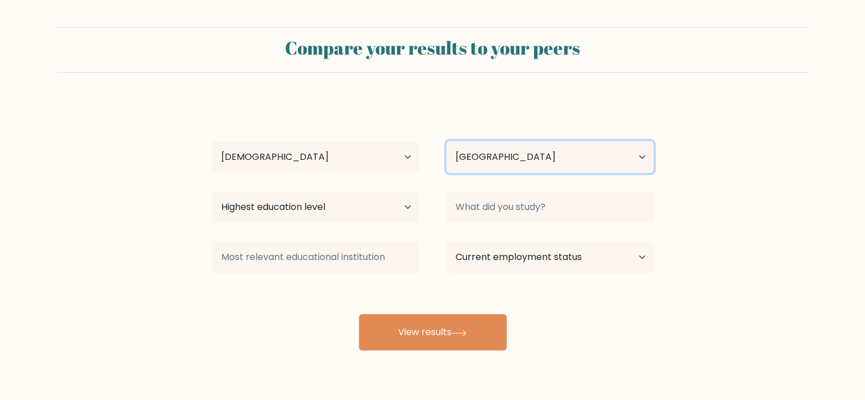
click at [525, 145] on select "Country [GEOGRAPHIC_DATA] [GEOGRAPHIC_DATA] [GEOGRAPHIC_DATA] [US_STATE] [GEOGR…" at bounding box center [550, 157] width 207 height 32
click at [507, 162] on select "Country [GEOGRAPHIC_DATA] [GEOGRAPHIC_DATA] [GEOGRAPHIC_DATA] [US_STATE] [GEOGR…" at bounding box center [550, 157] width 207 height 32
click at [506, 162] on select "Country [GEOGRAPHIC_DATA] [GEOGRAPHIC_DATA] [GEOGRAPHIC_DATA] [US_STATE] [GEOGR…" at bounding box center [550, 157] width 207 height 32
select select "SY"
click at [447, 141] on select "Country [GEOGRAPHIC_DATA] [GEOGRAPHIC_DATA] [GEOGRAPHIC_DATA] [US_STATE] [GEOGR…" at bounding box center [550, 157] width 207 height 32
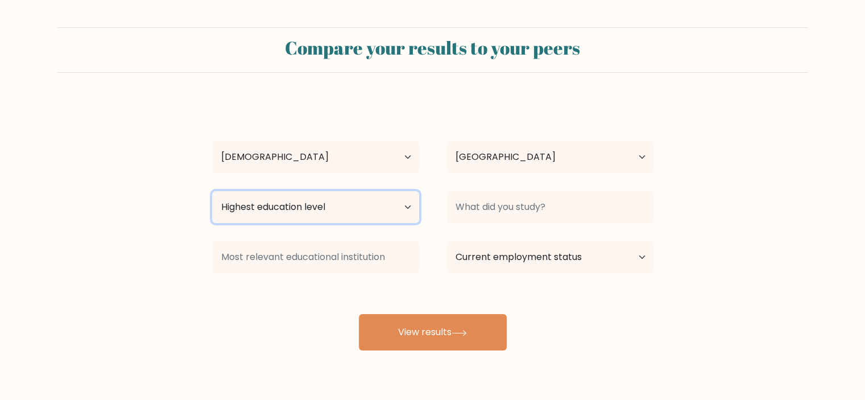
click at [353, 214] on select "Highest education level No schooling Primary Lower Secondary Upper Secondary Oc…" at bounding box center [315, 207] width 207 height 32
select select "bachelors_degree"
click at [212, 191] on select "Highest education level No schooling Primary Lower Secondary Upper Secondary Oc…" at bounding box center [315, 207] width 207 height 32
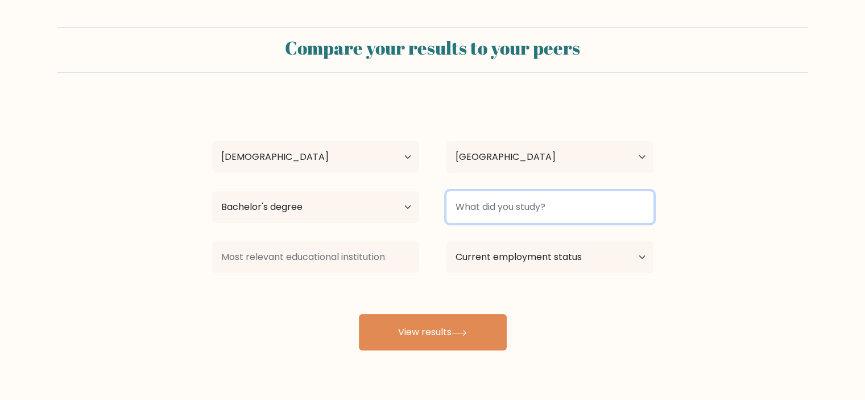
click at [487, 218] on input at bounding box center [550, 207] width 207 height 32
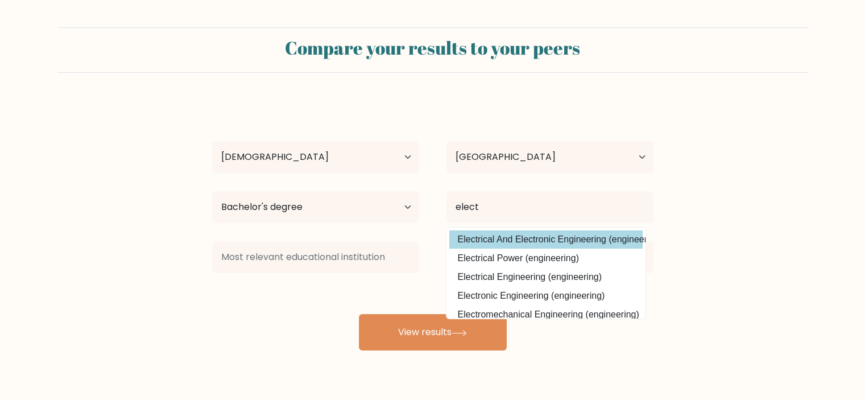
click at [498, 245] on option "Electrical And Electronic Engineering (engineering)" at bounding box center [545, 239] width 193 height 18
type input "Electrical And Electronic Engineering"
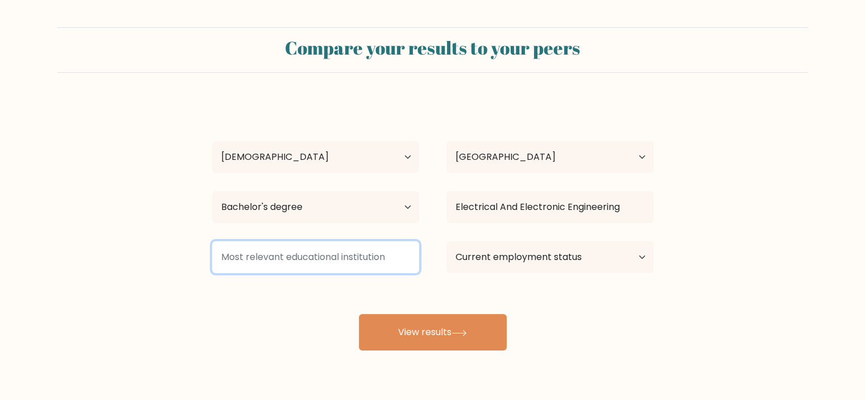
click at [316, 261] on input at bounding box center [315, 257] width 207 height 32
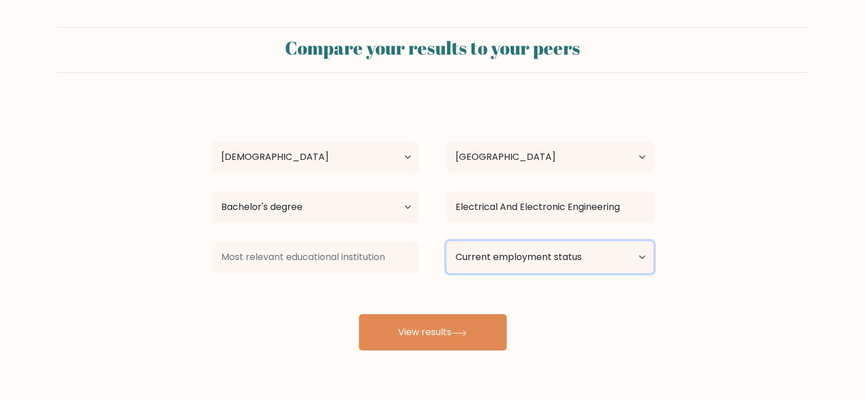
click at [503, 257] on select "Current employment status Employed Student Retired Other / prefer not to answer" at bounding box center [550, 257] width 207 height 32
select select "student"
click at [447, 241] on select "Current employment status Employed Student Retired Other / prefer not to answer" at bounding box center [550, 257] width 207 height 32
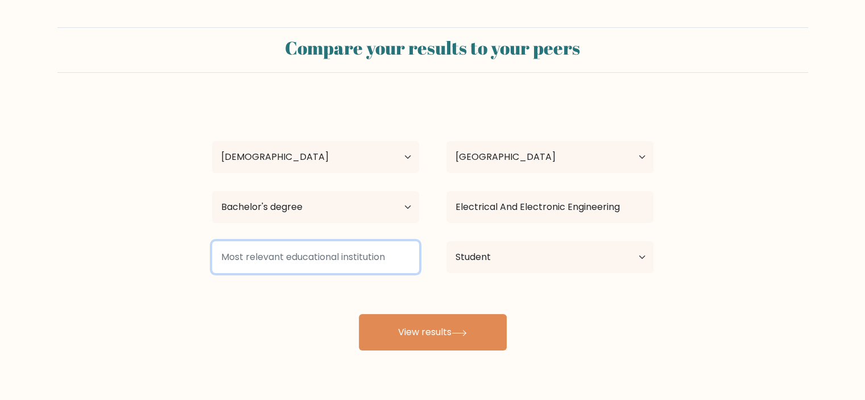
click at [316, 258] on input at bounding box center [315, 257] width 207 height 32
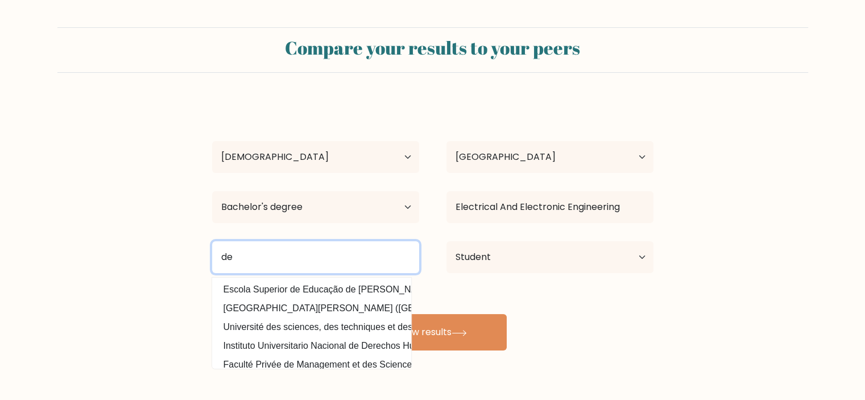
type input "d"
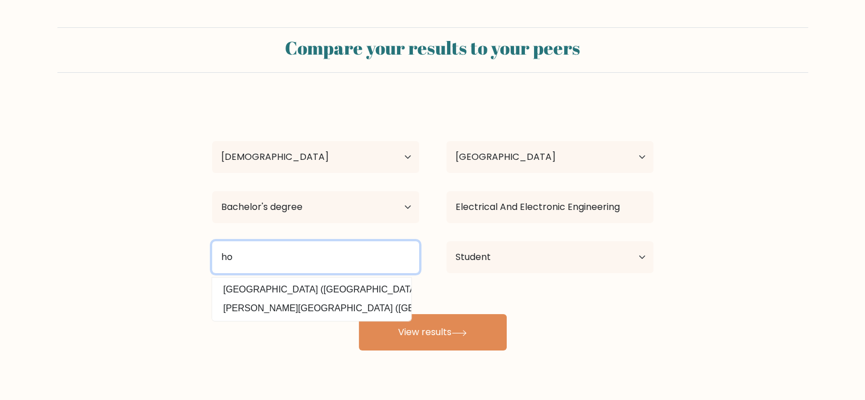
type input "h"
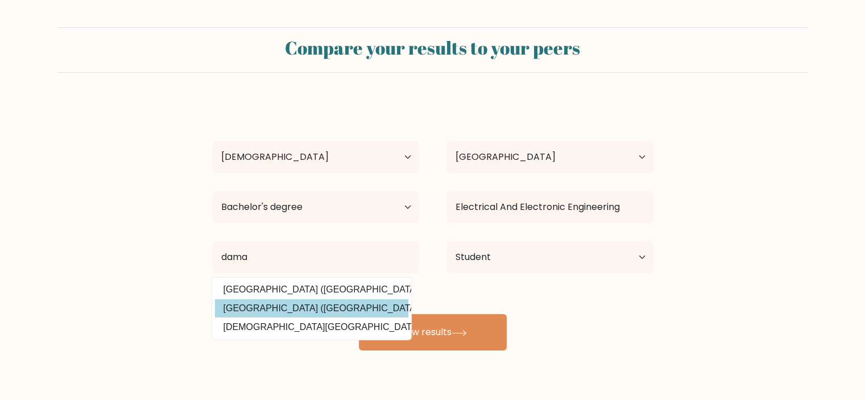
click at [291, 313] on div "Ibrahim Ibrahim Age Under 18 years old 18-24 years old 25-34 years old 35-44 ye…" at bounding box center [432, 225] width 455 height 250
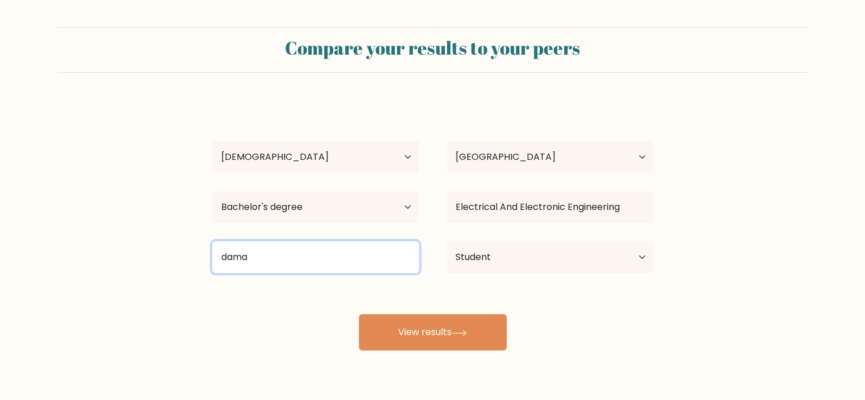
click at [264, 261] on input "dama" at bounding box center [315, 257] width 207 height 32
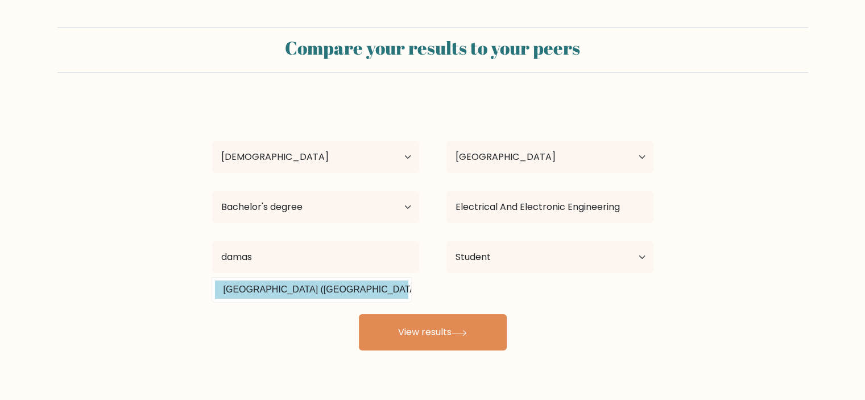
click at [288, 293] on div "Ibrahim Ibrahim Age Under 18 years old 18-24 years old 25-34 years old 35-44 ye…" at bounding box center [432, 225] width 455 height 250
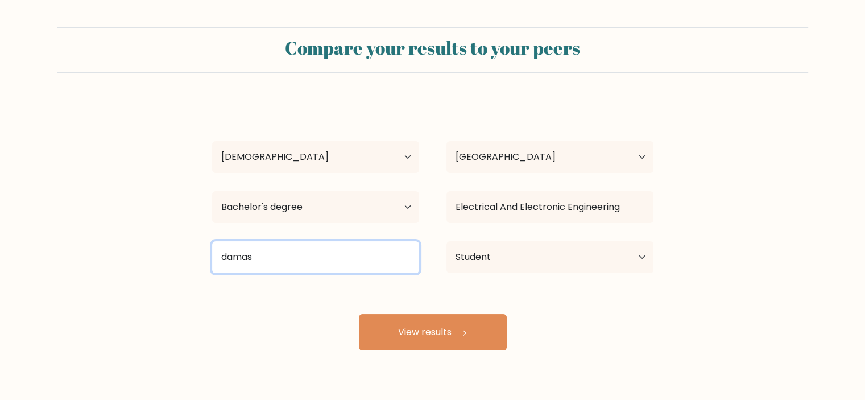
click at [266, 242] on input "damas" at bounding box center [315, 257] width 207 height 32
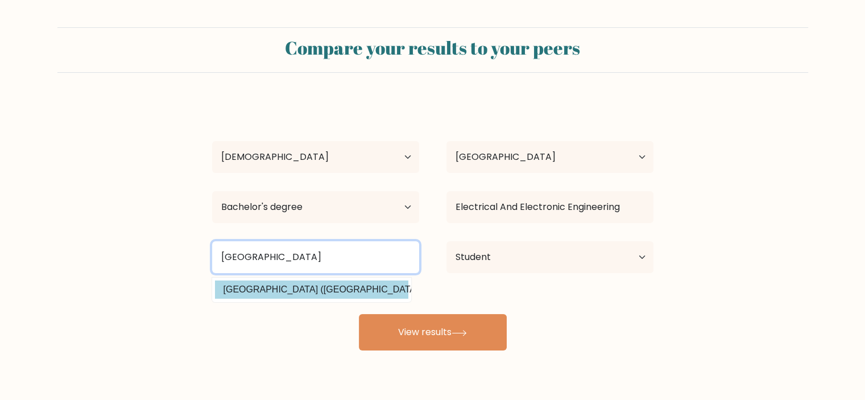
type input "damascus"
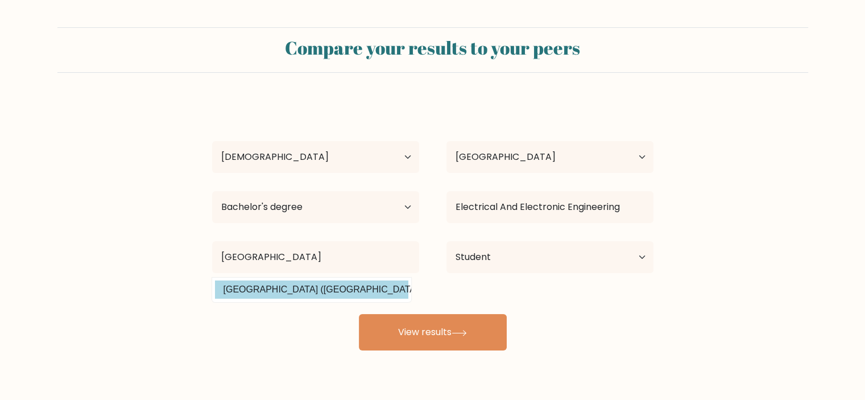
click at [288, 289] on div "Ibrahim Ibrahim Age Under 18 years old 18-24 years old 25-34 years old 35-44 ye…" at bounding box center [432, 225] width 455 height 250
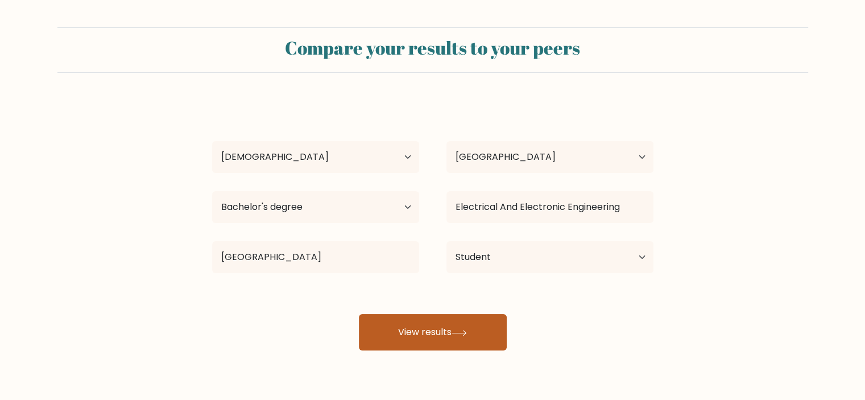
click at [483, 323] on button "View results" at bounding box center [433, 332] width 148 height 36
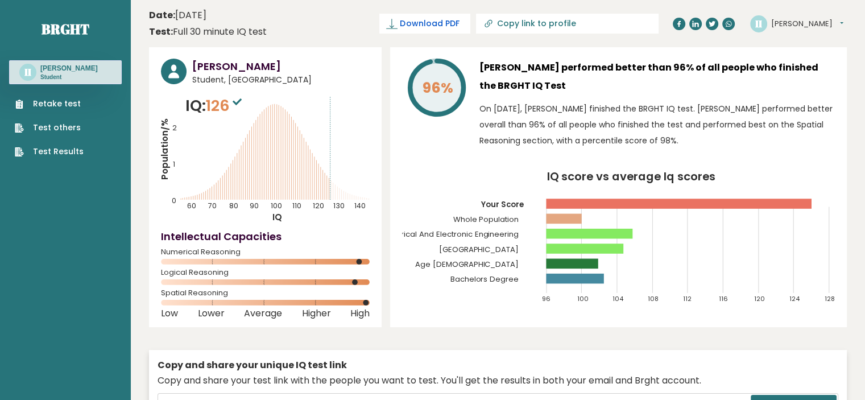
click at [459, 19] on span "Download PDF" at bounding box center [429, 24] width 59 height 12
click at [470, 26] on span "✓ Your PDF is downloaded..." at bounding box center [405, 24] width 129 height 20
